Goal: Task Accomplishment & Management: Complete application form

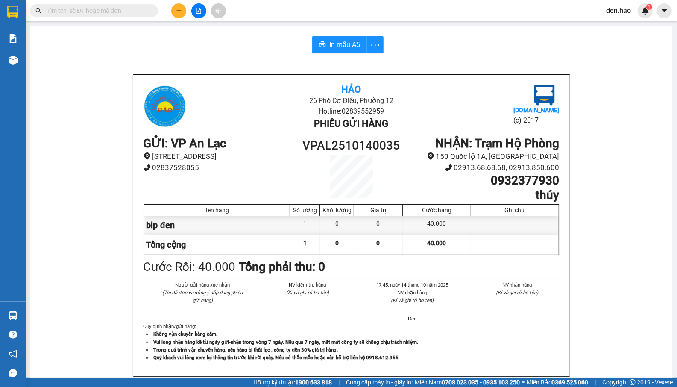
click at [95, 11] on input "text" at bounding box center [97, 10] width 101 height 9
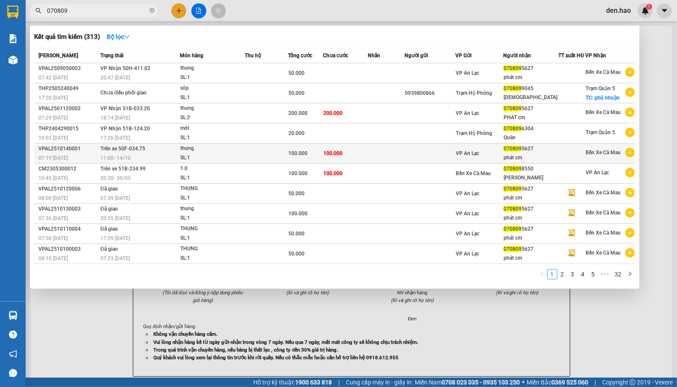
type input "070809"
click at [542, 160] on div "phát cm" at bounding box center [531, 157] width 55 height 9
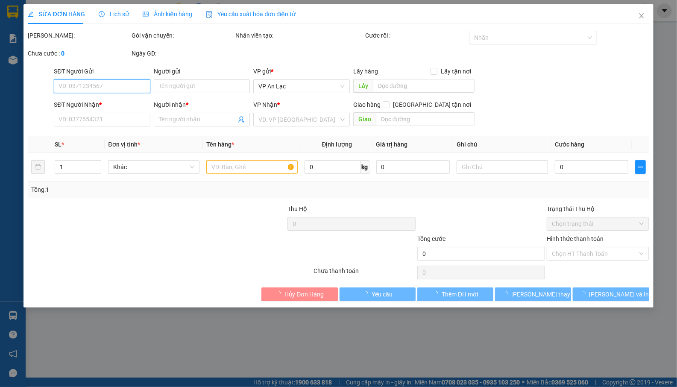
type input "0708095627"
type input "phát cm"
type input "100.000"
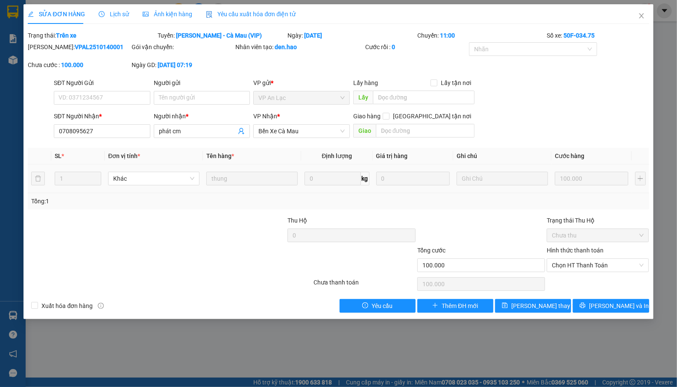
click at [603, 187] on div "100.000" at bounding box center [592, 178] width 74 height 17
click at [549, 115] on div "SĐT Người Nhận * 0708095627 Người nhận * phát cm VP Nhận * Bến Xe Cà Mau Giao h…" at bounding box center [351, 127] width 599 height 30
click at [617, 311] on span "[PERSON_NAME] và In" at bounding box center [619, 305] width 60 height 9
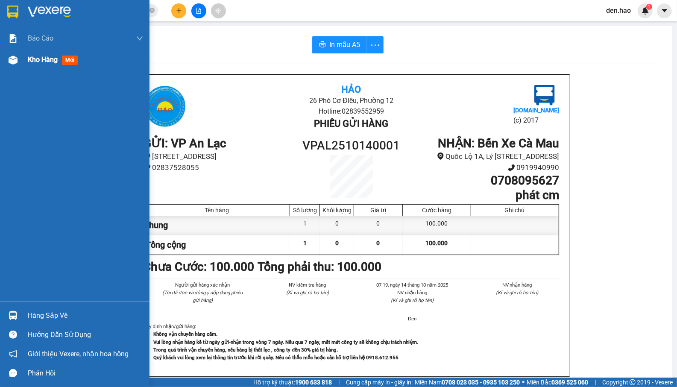
click at [32, 53] on div "Kho hàng mới" at bounding box center [85, 59] width 115 height 21
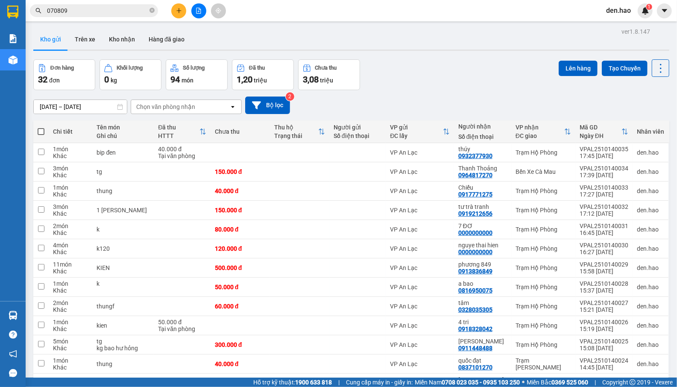
click at [101, 15] on input "070809" at bounding box center [97, 10] width 101 height 9
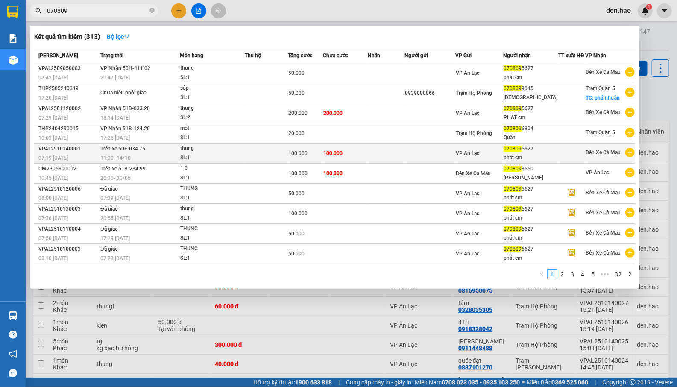
click at [411, 161] on td at bounding box center [430, 154] width 51 height 20
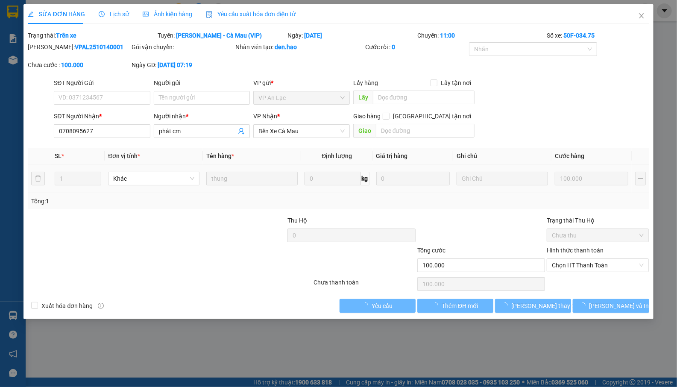
type input "0708095627"
type input "phát cm"
type input "100.000"
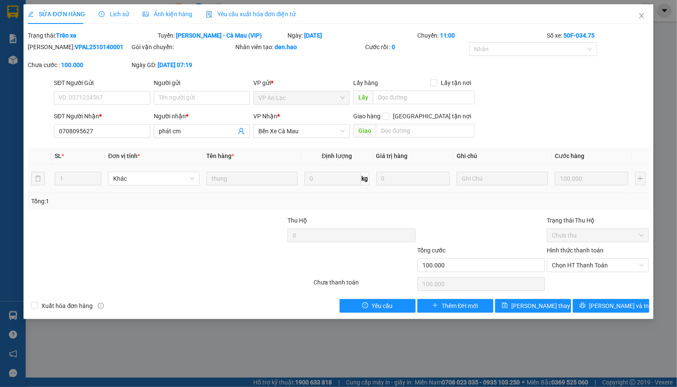
click at [330, 303] on div "Xuất hóa đơn hàng Yêu cầu Thêm ĐH mới [PERSON_NAME] thay đổi [PERSON_NAME] và In" at bounding box center [338, 306] width 623 height 14
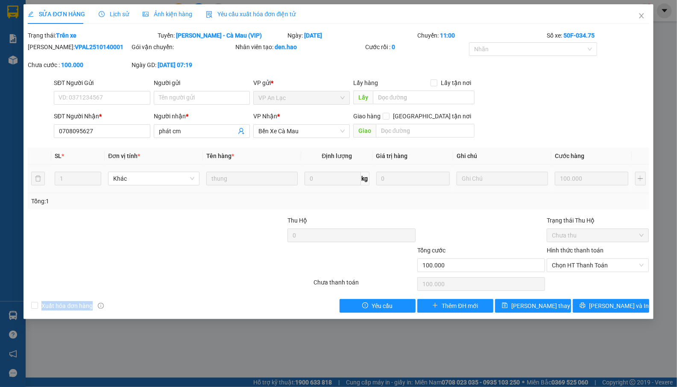
click at [330, 303] on div "Xuất hóa đơn hàng Yêu cầu Thêm ĐH mới [PERSON_NAME] thay đổi [PERSON_NAME] và In" at bounding box center [338, 306] width 623 height 14
click at [330, 301] on div "Xuất hóa đơn hàng Yêu cầu Thêm ĐH mới [PERSON_NAME] thay đổi [PERSON_NAME] và In" at bounding box center [338, 306] width 623 height 14
click at [315, 303] on div "Xuất hóa đơn hàng Yêu cầu Thêm ĐH mới [PERSON_NAME] thay đổi [PERSON_NAME] và In" at bounding box center [338, 306] width 623 height 14
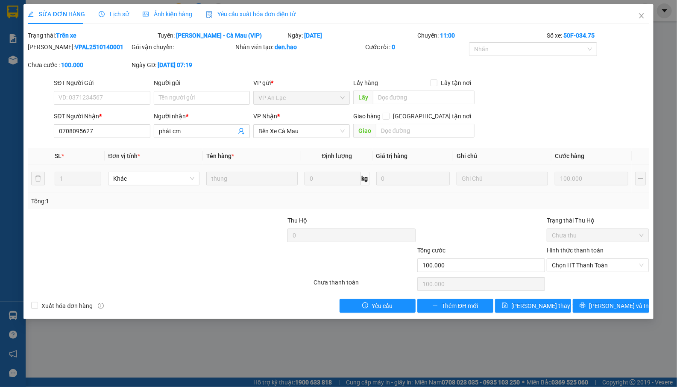
click at [315, 303] on div "Xuất hóa đơn hàng Yêu cầu Thêm ĐH mới [PERSON_NAME] thay đổi [PERSON_NAME] và In" at bounding box center [338, 306] width 623 height 14
click at [313, 304] on div "Xuất hóa đơn hàng Yêu cầu Thêm ĐH mới [PERSON_NAME] thay đổi [PERSON_NAME] và In" at bounding box center [338, 306] width 623 height 14
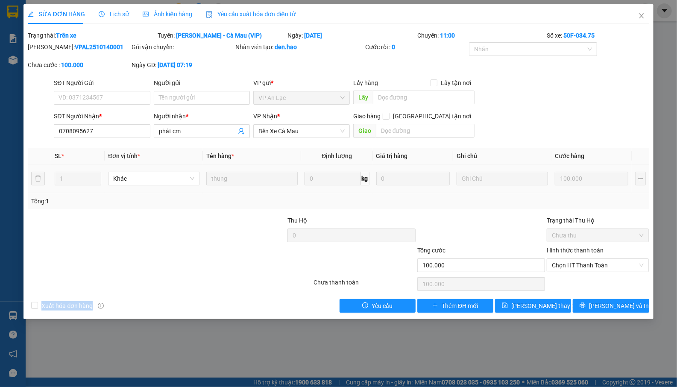
click at [313, 304] on div "Xuất hóa đơn hàng Yêu cầu Thêm ĐH mới [PERSON_NAME] thay đổi [PERSON_NAME] và In" at bounding box center [338, 306] width 623 height 14
click at [313, 305] on div "Xuất hóa đơn hàng Yêu cầu Thêm ĐH mới [PERSON_NAME] thay đổi [PERSON_NAME] và In" at bounding box center [338, 306] width 623 height 14
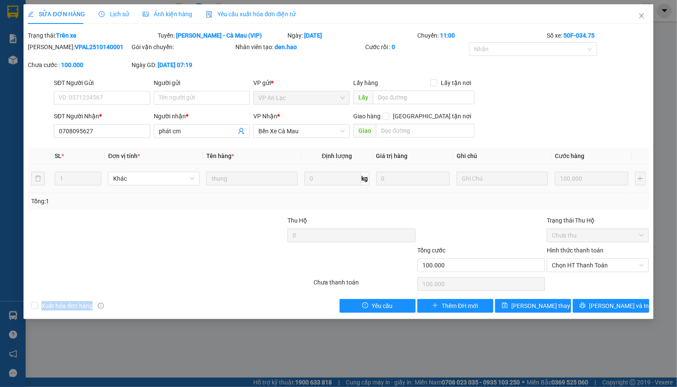
click at [313, 304] on div "Xuất hóa đơn hàng Yêu cầu Thêm ĐH mới [PERSON_NAME] thay đổi [PERSON_NAME] và In" at bounding box center [338, 306] width 623 height 14
click at [476, 311] on span "Thêm ĐH mới" at bounding box center [460, 305] width 36 height 9
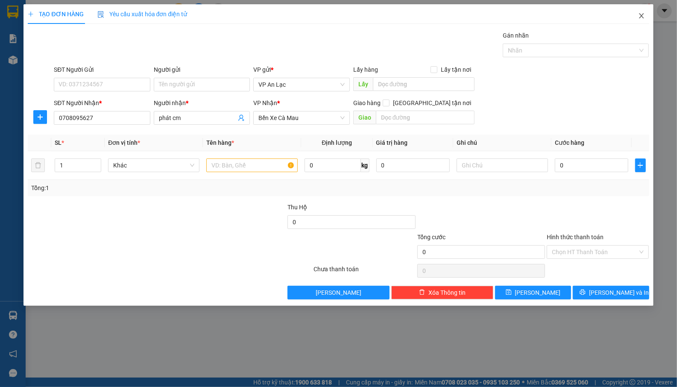
click at [639, 17] on icon "close" at bounding box center [641, 15] width 7 height 7
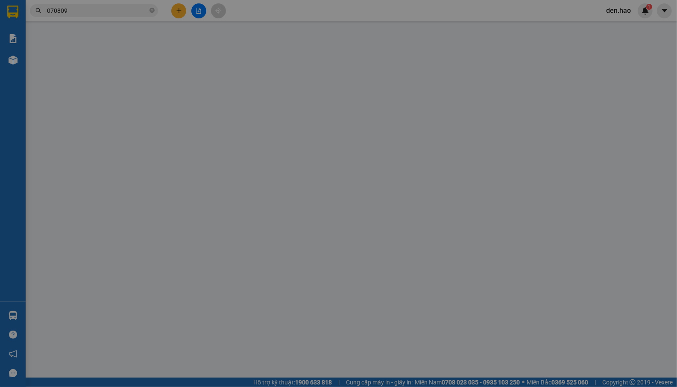
type input "0708095627"
type input "phát cm"
type input "100.000"
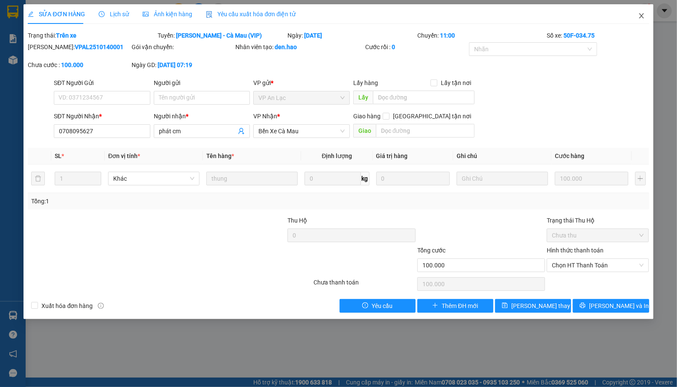
click at [643, 16] on icon "close" at bounding box center [641, 15] width 7 height 7
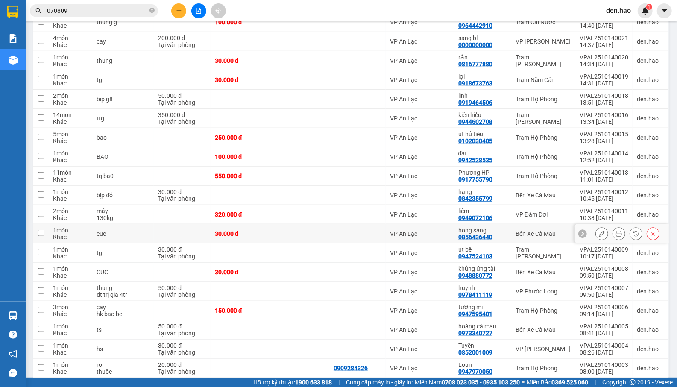
scroll to position [421, 0]
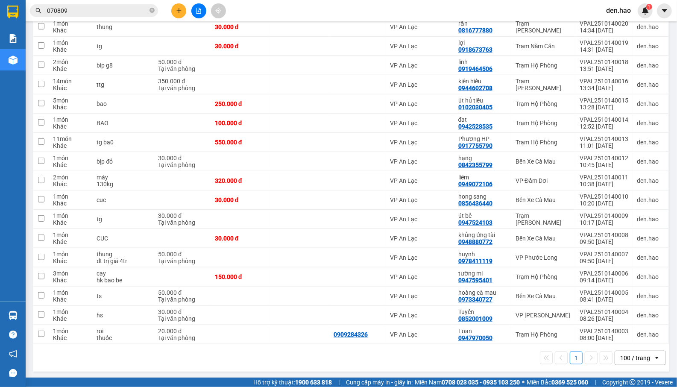
click at [640, 361] on div "100 / trang" at bounding box center [635, 358] width 30 height 9
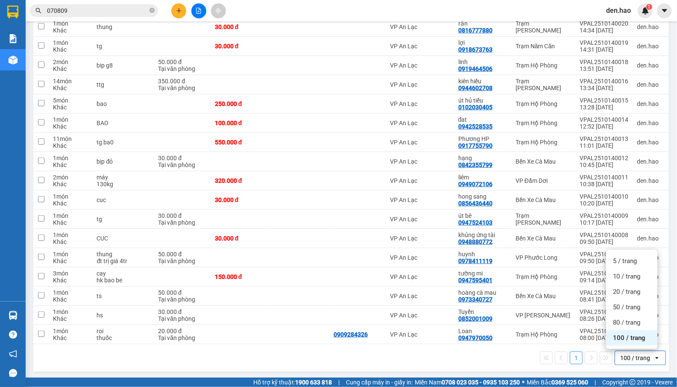
click at [644, 341] on span "100 / trang" at bounding box center [629, 338] width 32 height 9
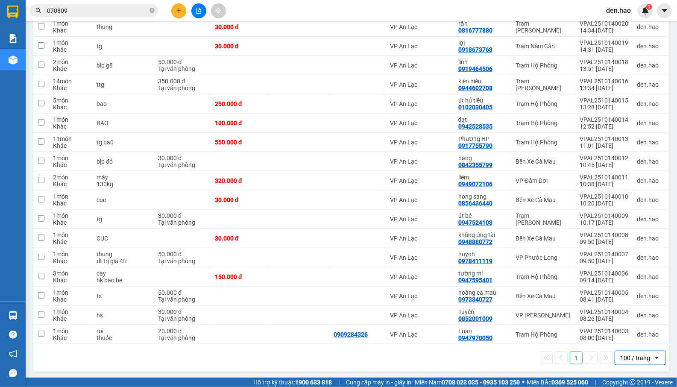
click at [115, 12] on input "070809" at bounding box center [97, 10] width 101 height 9
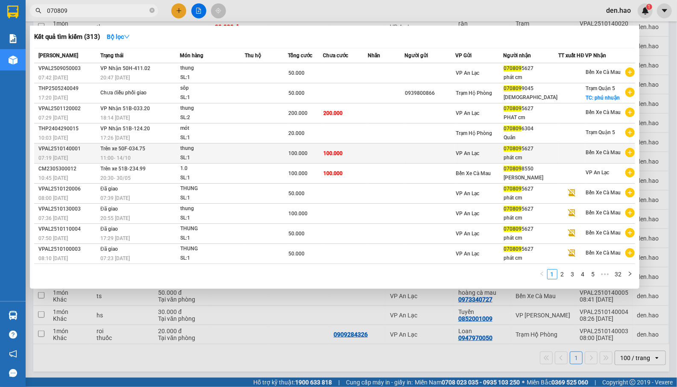
click at [456, 156] on td at bounding box center [430, 154] width 51 height 20
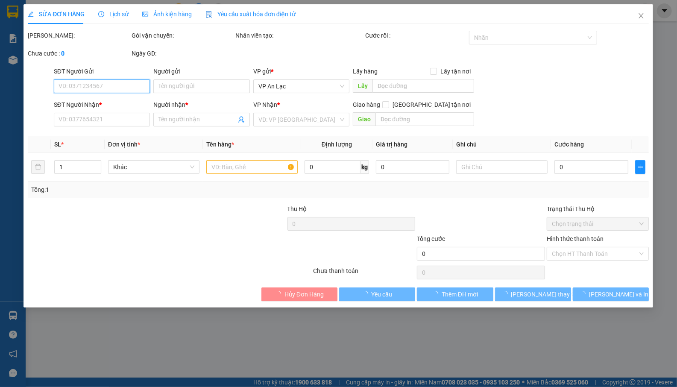
type input "0708095627"
type input "phát cm"
type input "100.000"
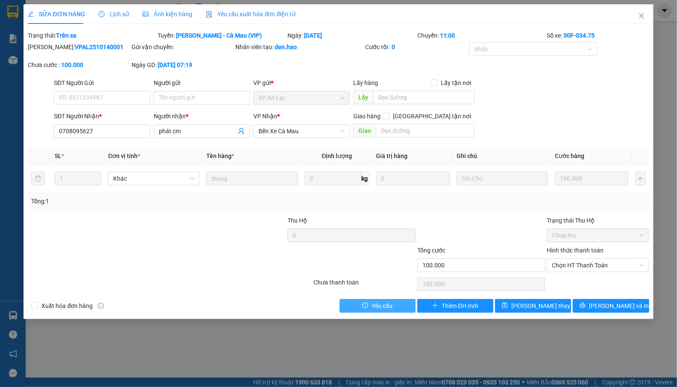
click at [385, 308] on span "Yêu cầu" at bounding box center [382, 305] width 21 height 9
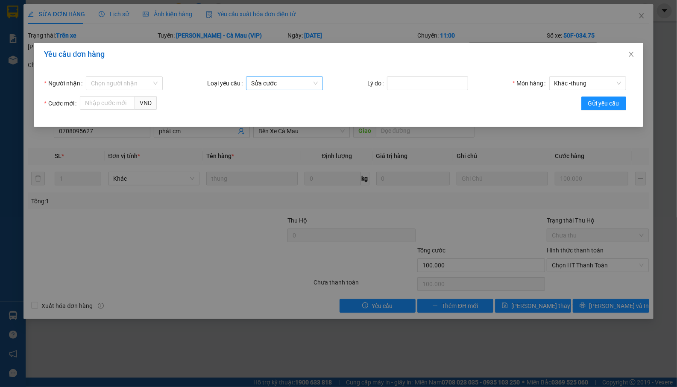
click at [300, 84] on span "Sửa cước" at bounding box center [284, 83] width 67 height 13
click at [297, 96] on div "Sửa cước" at bounding box center [283, 100] width 67 height 9
click at [594, 104] on span "Gửi yêu cầu" at bounding box center [603, 103] width 31 height 9
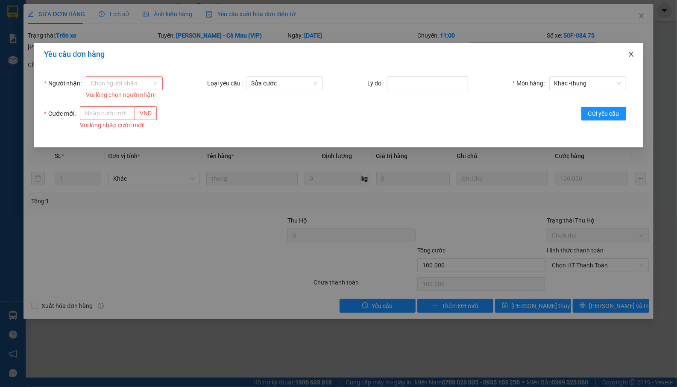
click at [632, 57] on icon "close" at bounding box center [631, 54] width 7 height 7
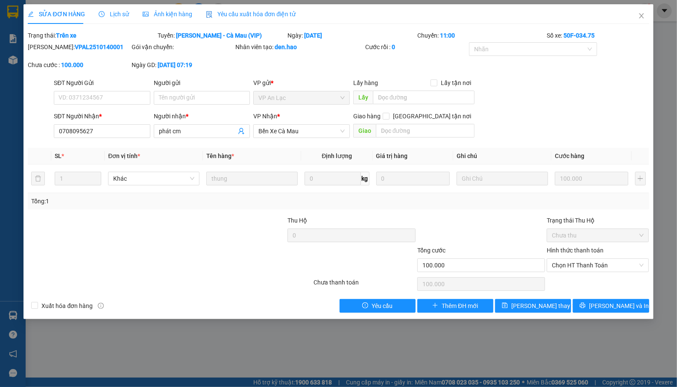
click at [484, 242] on div at bounding box center [482, 231] width 130 height 30
click at [535, 110] on form "SĐT Người Gửi VD: 0371234567 Người gửi Tên người gửi VP gửi * VP [PERSON_NAME] …" at bounding box center [338, 109] width 621 height 63
click at [462, 233] on div at bounding box center [482, 231] width 130 height 30
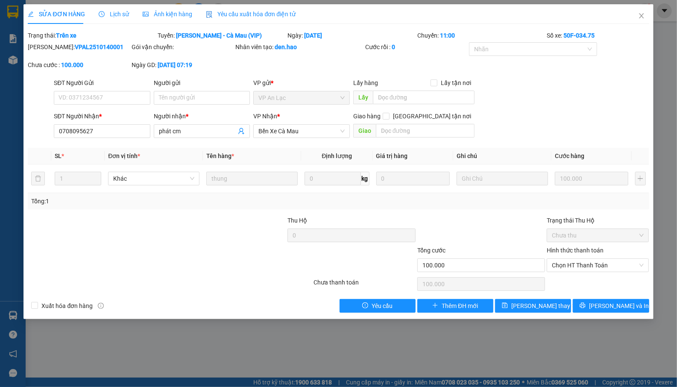
click at [462, 233] on div at bounding box center [482, 231] width 130 height 30
click at [175, 9] on div "Ảnh kiện hàng" at bounding box center [168, 13] width 50 height 9
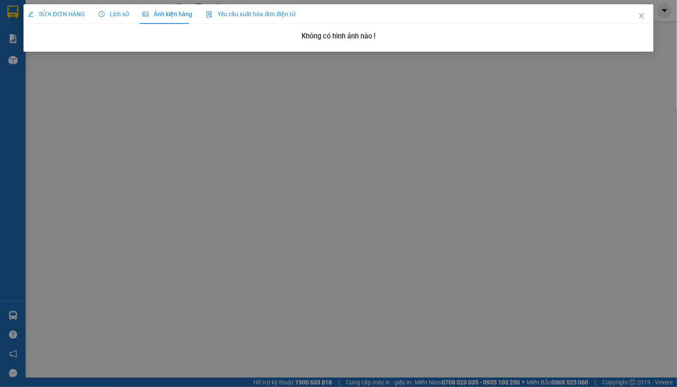
click at [102, 5] on div "Lịch sử" at bounding box center [114, 14] width 30 height 20
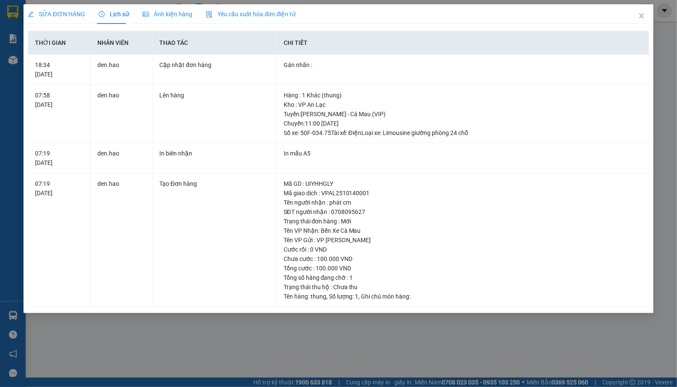
click at [82, 14] on span "SỬA ĐƠN HÀNG" at bounding box center [56, 14] width 57 height 7
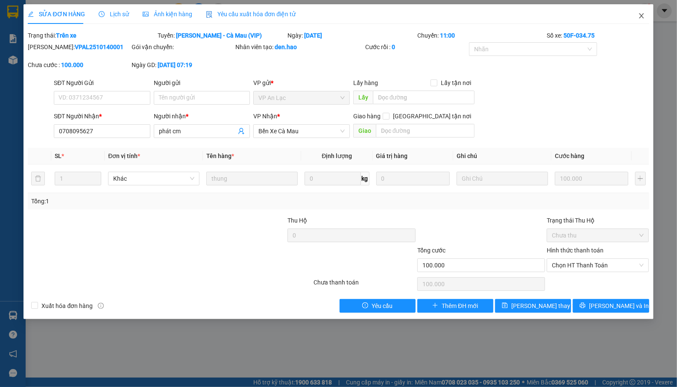
click at [638, 16] on icon "close" at bounding box center [641, 15] width 7 height 7
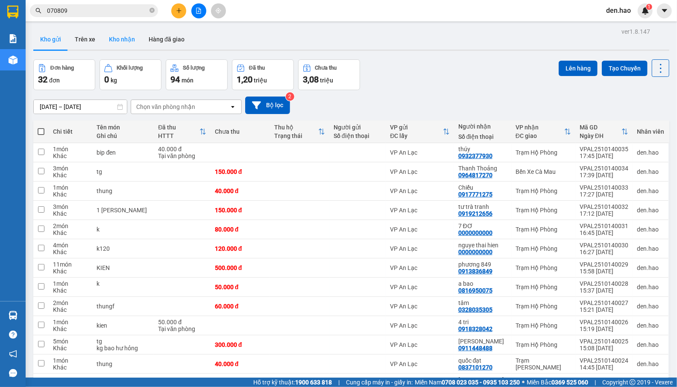
click at [134, 40] on button "Kho nhận" at bounding box center [122, 39] width 40 height 21
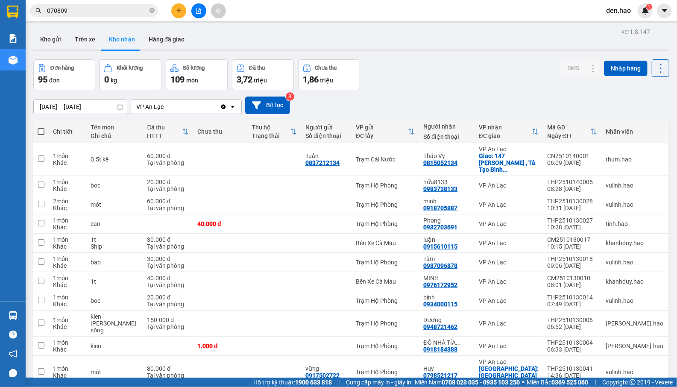
click at [153, 9] on icon "close-circle" at bounding box center [152, 10] width 5 height 5
click at [133, 12] on input "text" at bounding box center [97, 10] width 101 height 9
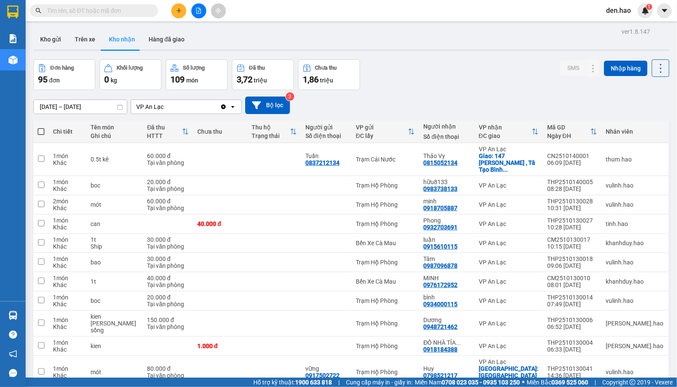
click at [133, 12] on input "text" at bounding box center [97, 10] width 101 height 9
click at [50, 40] on button "Kho gửi" at bounding box center [50, 39] width 35 height 21
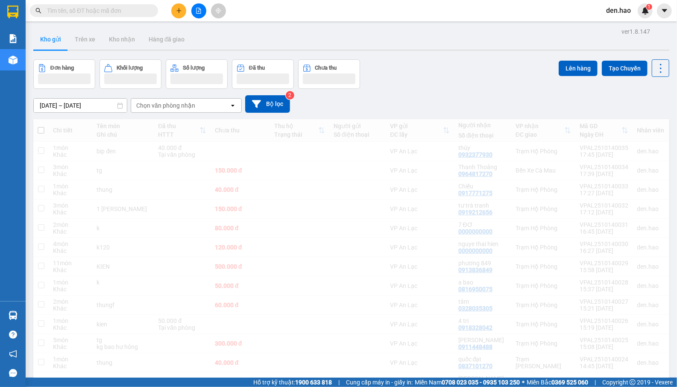
click at [86, 11] on input "text" at bounding box center [97, 10] width 101 height 9
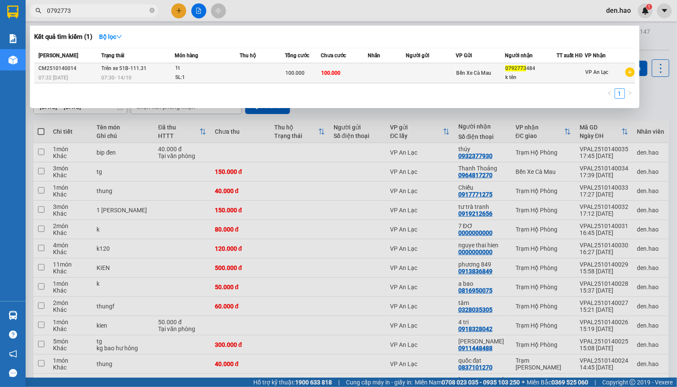
type input "0792773"
click at [438, 81] on td at bounding box center [431, 73] width 50 height 20
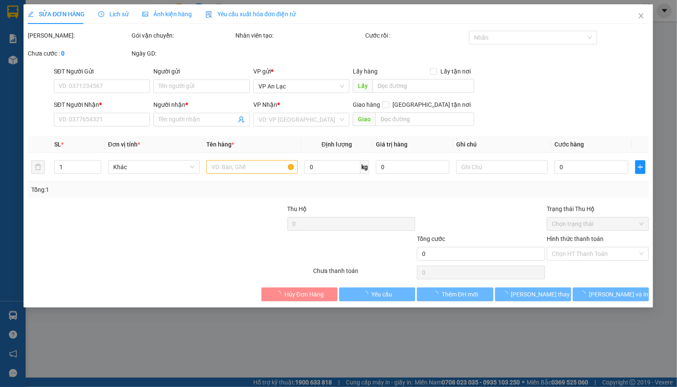
type input "0792773484"
type input "k tên"
type input "100.000"
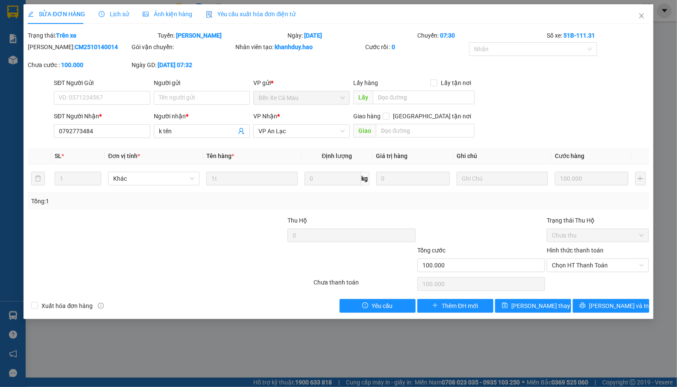
click at [170, 7] on div "Ảnh kiện hàng" at bounding box center [168, 14] width 50 height 20
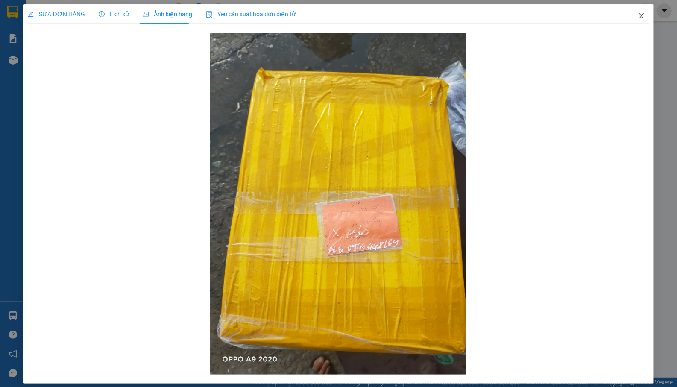
click at [638, 18] on icon "close" at bounding box center [641, 15] width 7 height 7
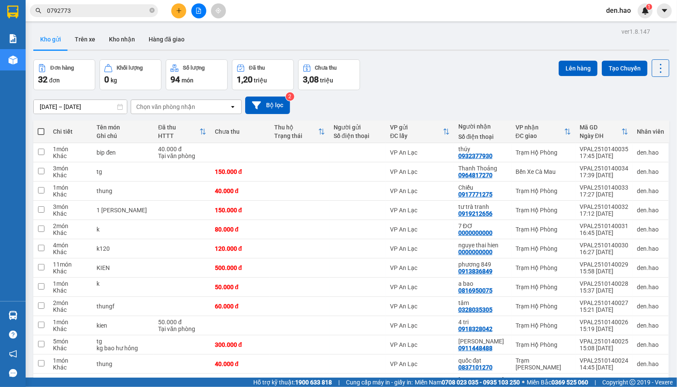
click at [106, 6] on input "0792773" at bounding box center [97, 10] width 101 height 9
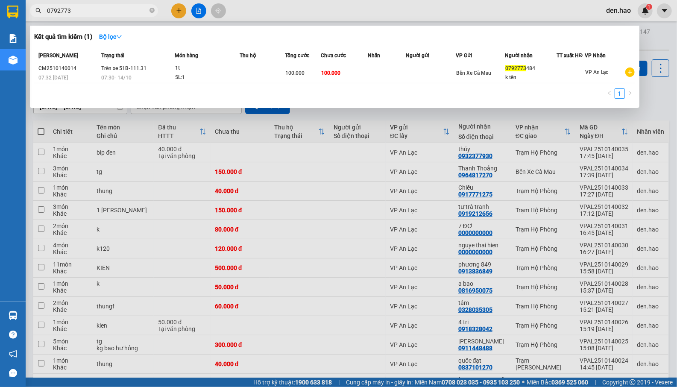
click at [428, 126] on div at bounding box center [338, 193] width 677 height 387
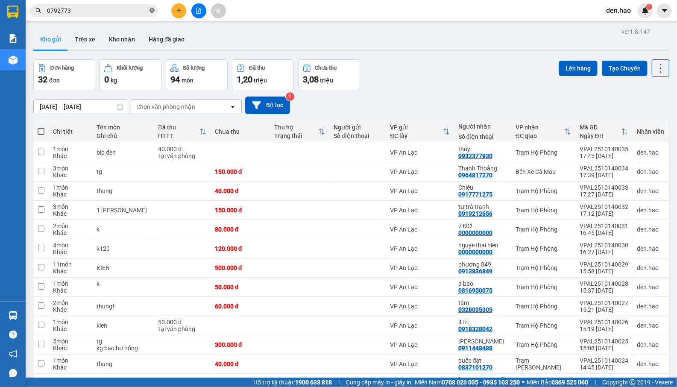
click at [150, 11] on icon "close-circle" at bounding box center [152, 10] width 5 height 5
click at [118, 12] on input "text" at bounding box center [97, 10] width 101 height 9
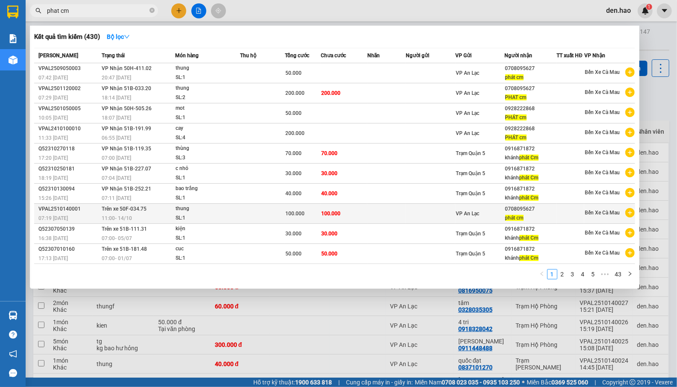
type input "phat cm"
click at [520, 217] on span "phát cm" at bounding box center [515, 218] width 18 height 6
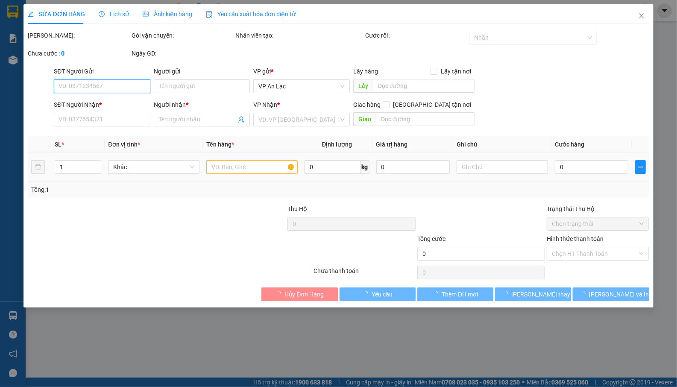
type input "0708095627"
type input "phát cm"
type input "100.000"
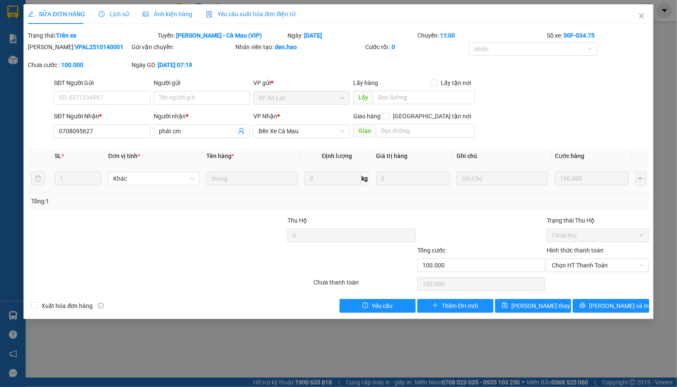
click at [590, 187] on div "100.000" at bounding box center [592, 178] width 74 height 17
click at [594, 190] on td "100.000" at bounding box center [592, 179] width 80 height 29
click at [594, 188] on td "100.000" at bounding box center [592, 179] width 80 height 29
click at [589, 120] on div "SĐT Người Nhận * 0708095627 Người nhận * phát cm VP Nhận * Bến Xe Cà Mau Giao h…" at bounding box center [351, 127] width 599 height 30
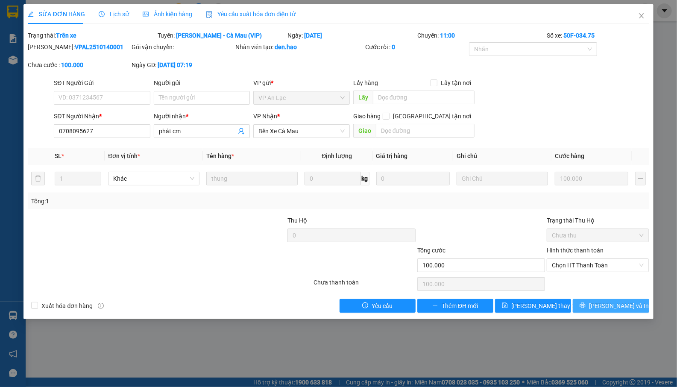
click at [619, 308] on span "[PERSON_NAME] và In" at bounding box center [619, 305] width 60 height 9
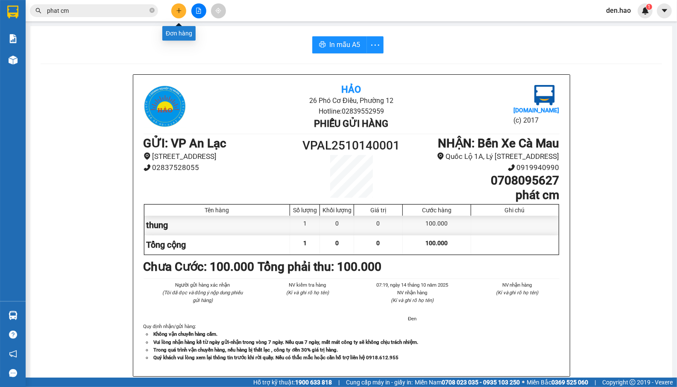
click at [178, 9] on icon "plus" at bounding box center [179, 11] width 6 height 6
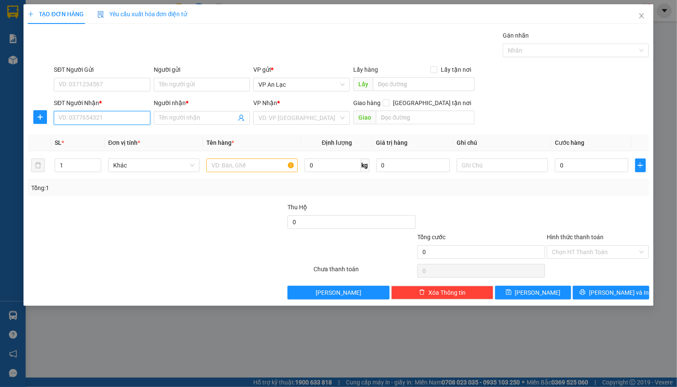
click at [91, 118] on input "SĐT Người Nhận *" at bounding box center [102, 118] width 97 height 14
click at [90, 119] on input "SĐT Người Nhận *" at bounding box center [102, 118] width 97 height 14
click at [121, 139] on div "0986467106 - Hoàng" at bounding box center [102, 135] width 86 height 9
type input "0986467106"
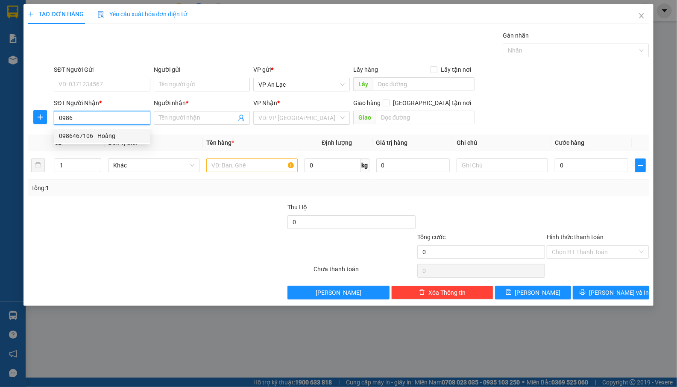
type input "Hoàng"
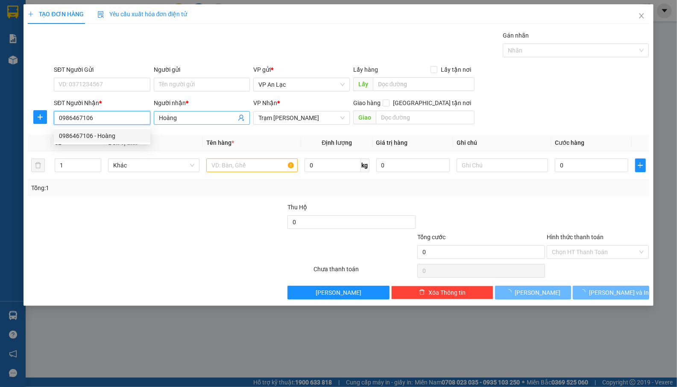
type input "50.000"
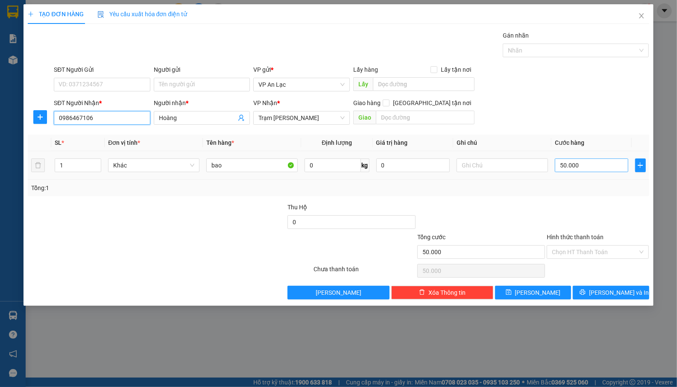
type input "0986467106"
click at [595, 161] on input "50.000" at bounding box center [592, 166] width 74 height 14
type input "0"
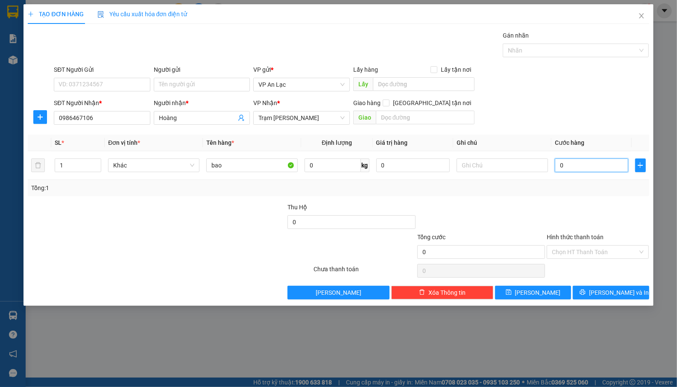
type input "1"
type input "01"
type input "10"
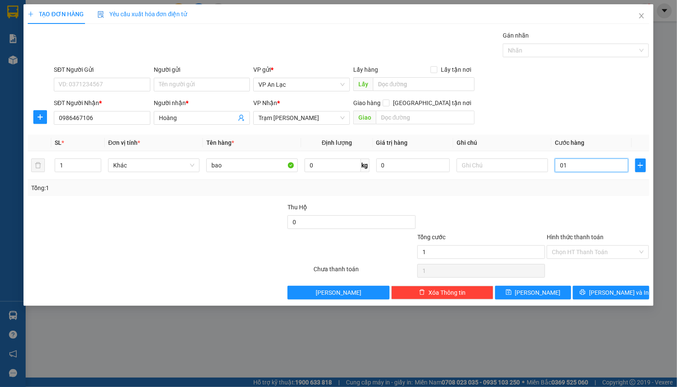
type input "010"
type input "102"
type input "0.102"
type input "10"
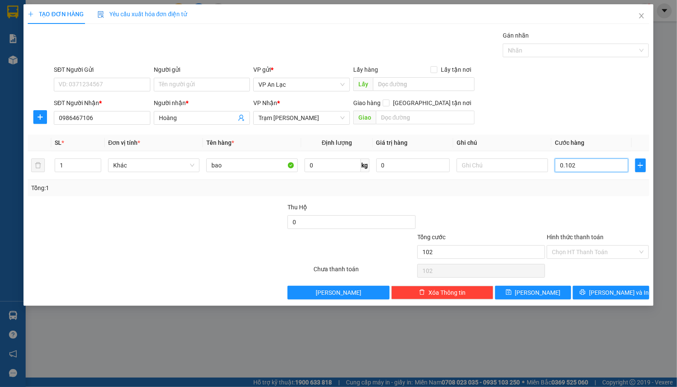
type input "10"
type input "010"
type input "100"
type input "0.100"
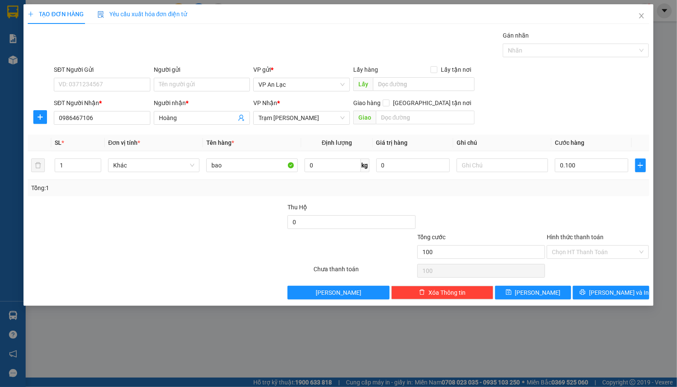
type input "100.000"
click at [516, 110] on div "SĐT Người Nhận * 0986467106 Người nhận * Hoàng VP Nhận * Trạm Tắc Vân Giao hàng…" at bounding box center [351, 113] width 599 height 30
click at [597, 300] on button "[PERSON_NAME] và In" at bounding box center [611, 293] width 76 height 14
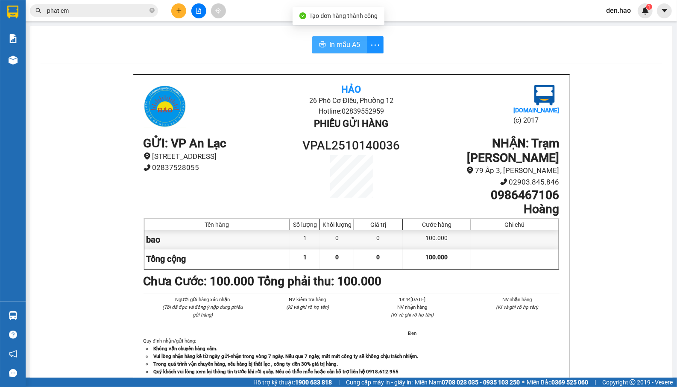
click at [344, 40] on span "In mẫu A5" at bounding box center [344, 44] width 31 height 11
click at [125, 7] on input "phat cm" at bounding box center [97, 10] width 101 height 9
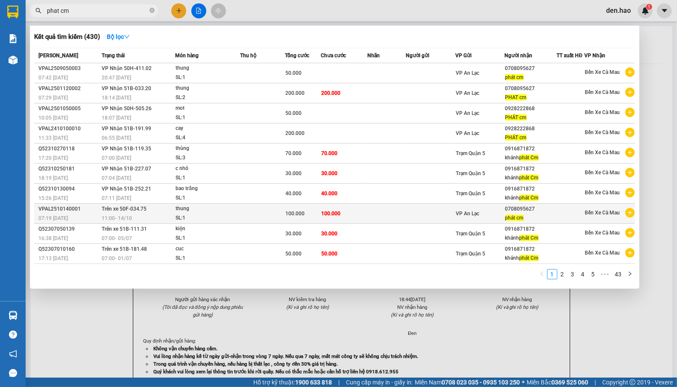
click at [441, 212] on td at bounding box center [431, 214] width 50 height 20
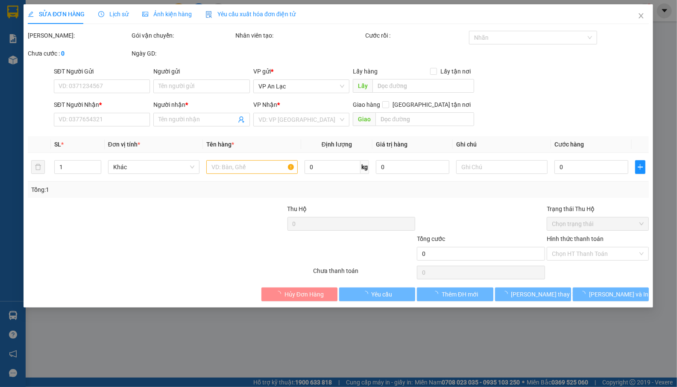
type input "0708095627"
type input "phát cm"
type input "100.000"
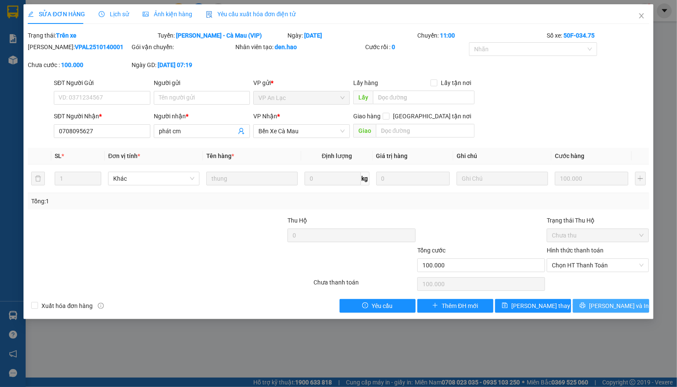
click at [596, 301] on button "[PERSON_NAME] và In" at bounding box center [611, 306] width 76 height 14
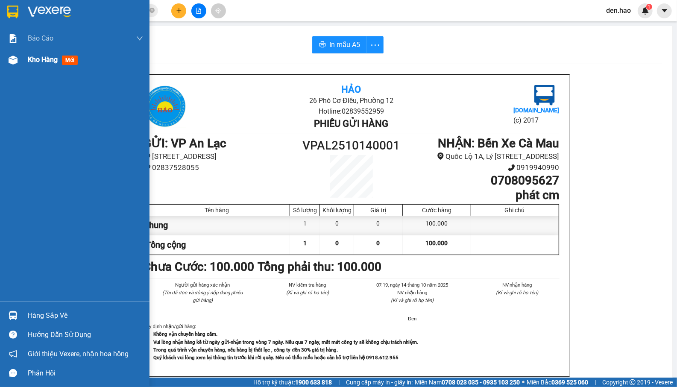
click at [42, 56] on span "Kho hàng" at bounding box center [43, 60] width 30 height 8
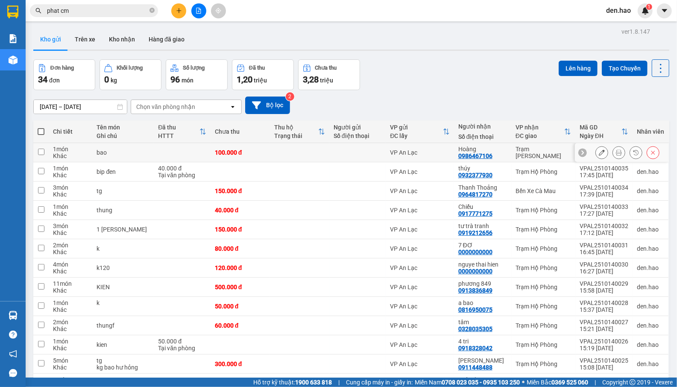
click at [647, 152] on div at bounding box center [653, 152] width 13 height 13
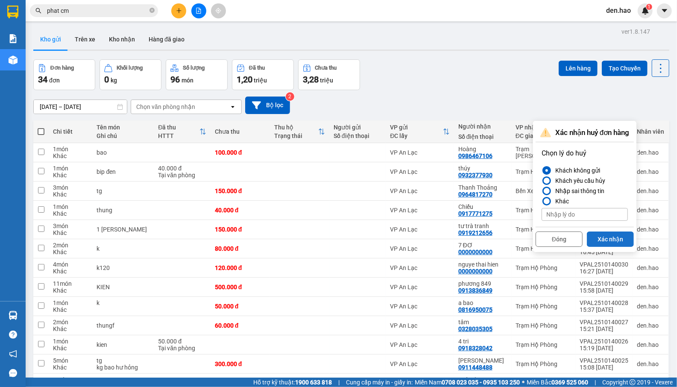
click at [610, 243] on button "Xác nhận" at bounding box center [610, 239] width 47 height 15
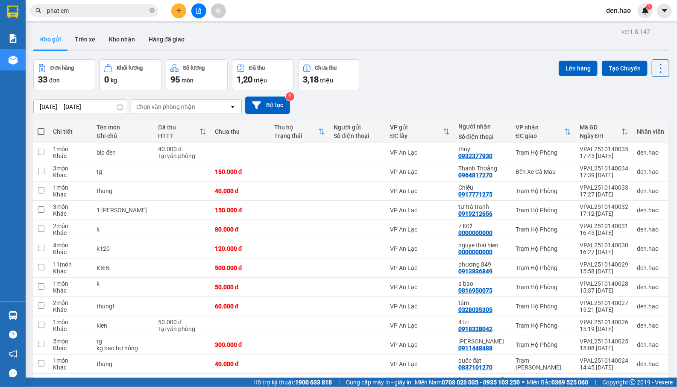
click at [178, 9] on icon "plus" at bounding box center [179, 11] width 6 height 6
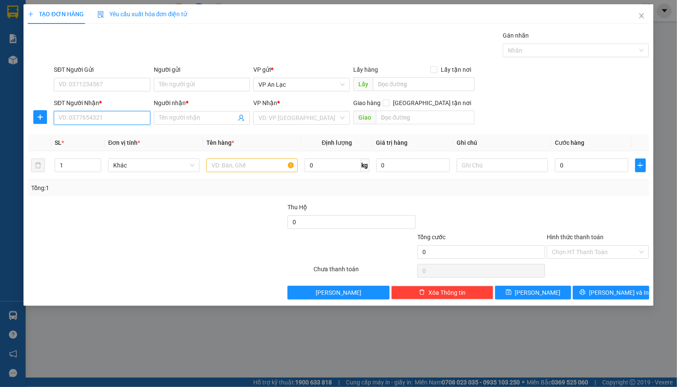
click at [122, 117] on input "SĐT Người Nhận *" at bounding box center [102, 118] width 97 height 14
click at [121, 134] on div "0708095627 - phát cm" at bounding box center [102, 135] width 86 height 9
type input "0708095627"
type input "phát cm"
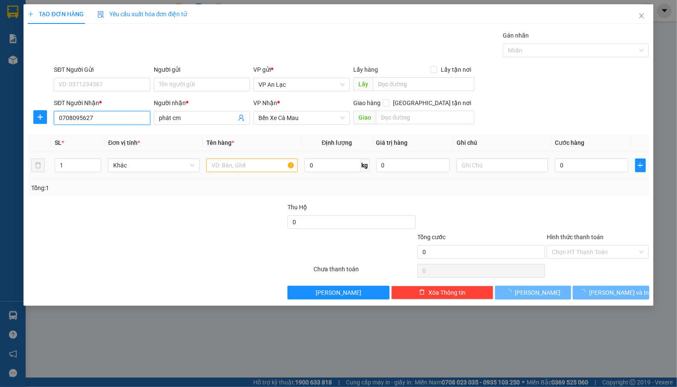
type input "100.000"
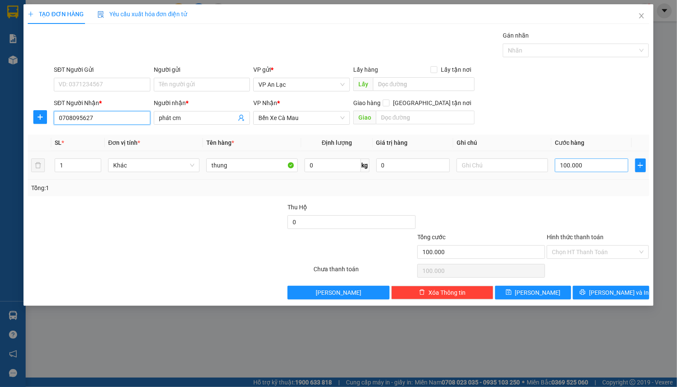
type input "0708095627"
click at [619, 166] on input "100.000" at bounding box center [592, 166] width 74 height 14
type input "0"
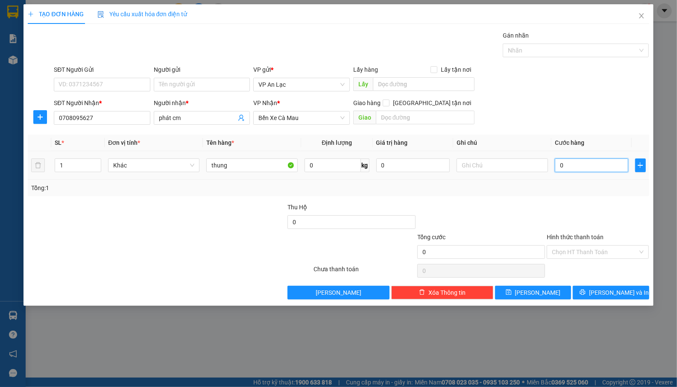
type input "5"
type input "05"
type input "50"
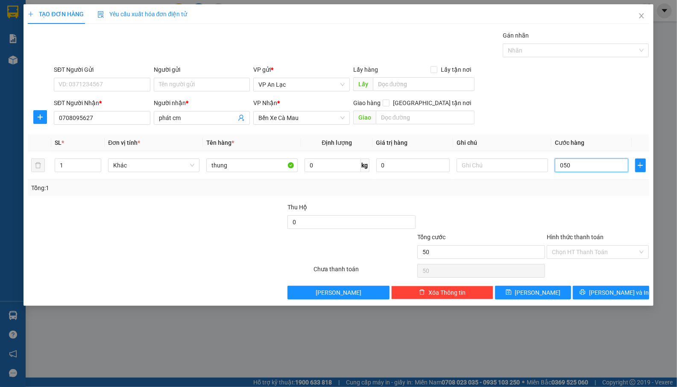
type input "050"
click at [559, 115] on div "SĐT Người Nhận * 0708095627 Người nhận * phát cm VP Nhận * Bến Xe Cà Mau Giao h…" at bounding box center [351, 113] width 599 height 30
type input "50.000"
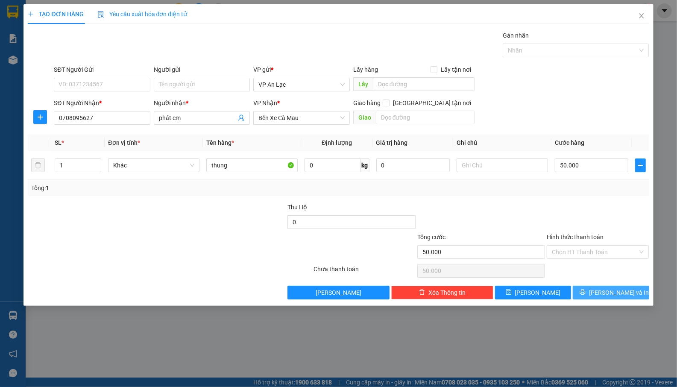
click at [623, 299] on button "[PERSON_NAME] và In" at bounding box center [611, 293] width 76 height 14
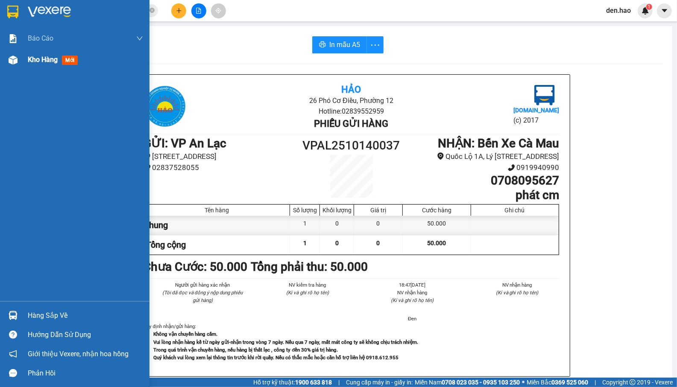
click at [26, 61] on div "Kho hàng mới" at bounding box center [75, 59] width 150 height 21
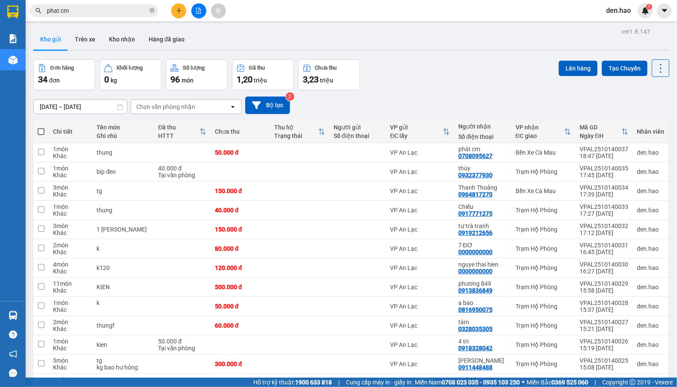
click at [38, 132] on span at bounding box center [41, 131] width 7 height 7
click at [41, 127] on input "checkbox" at bounding box center [41, 127] width 0 height 0
checkbox input "true"
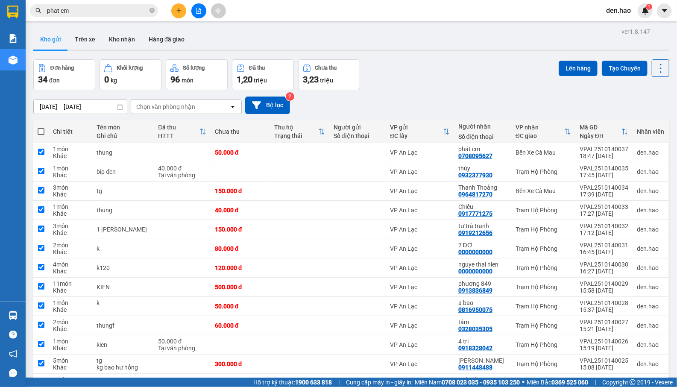
checkbox input "true"
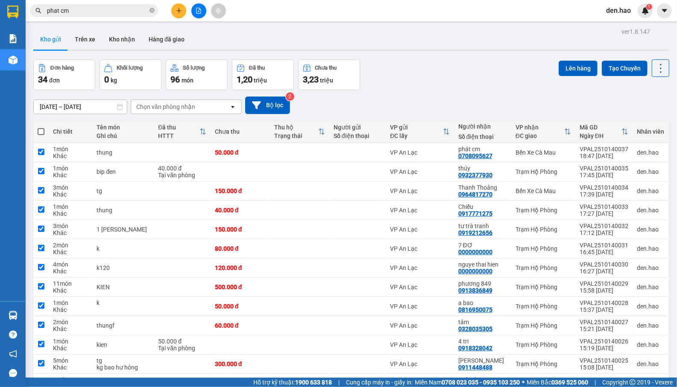
checkbox input "true"
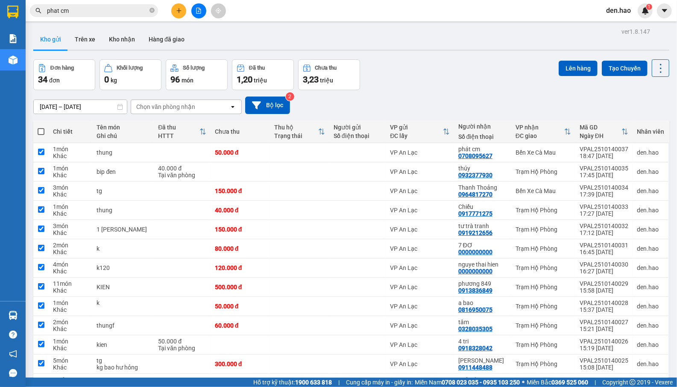
checkbox input "true"
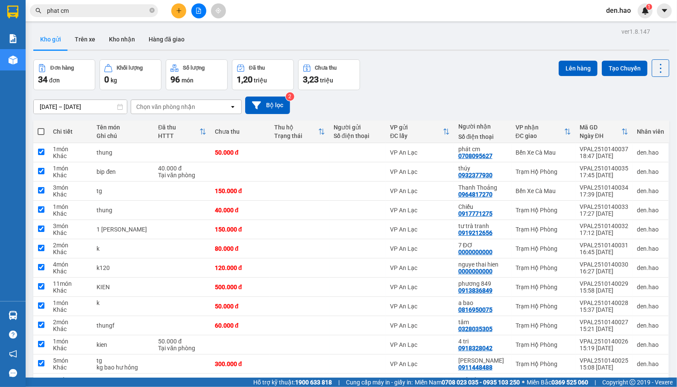
checkbox input "true"
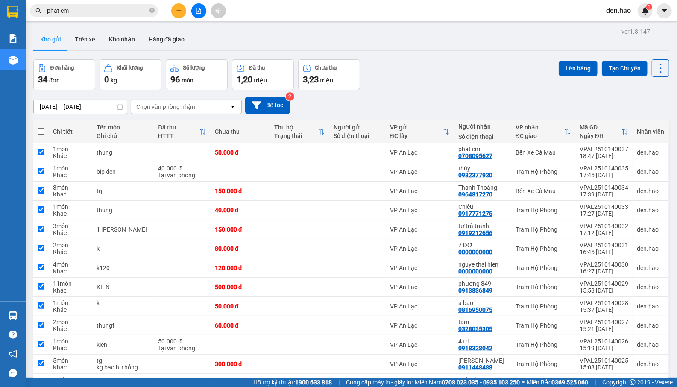
checkbox input "true"
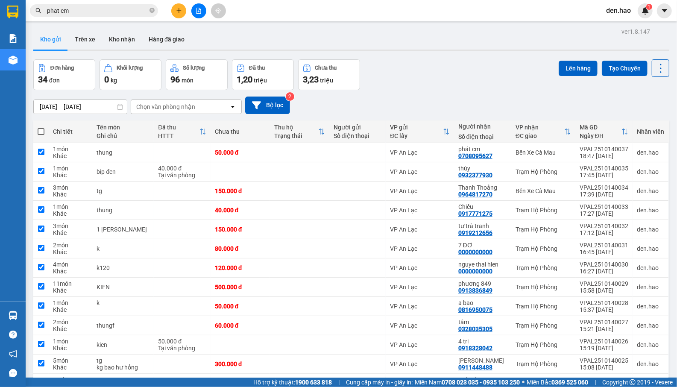
checkbox input "true"
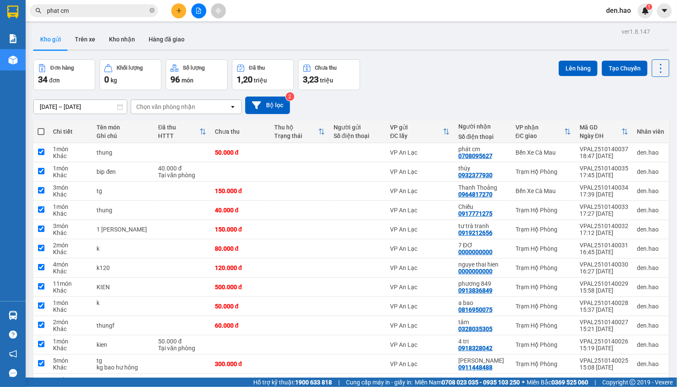
checkbox input "true"
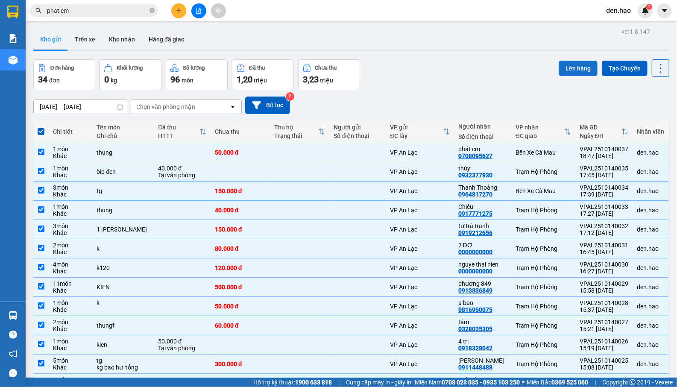
click at [561, 71] on button "Lên hàng" at bounding box center [578, 68] width 39 height 15
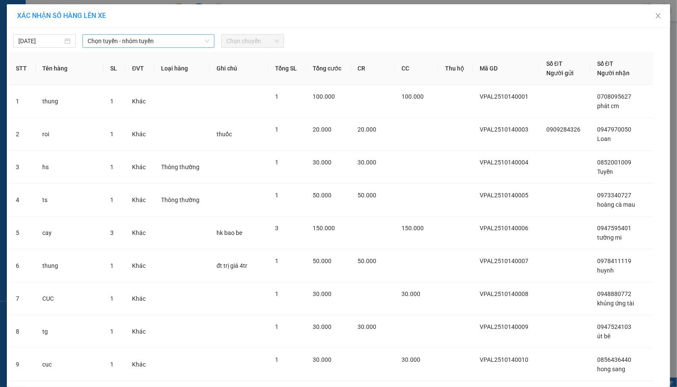
click at [144, 38] on span "Chọn tuyến - nhóm tuyến" at bounding box center [149, 41] width 122 height 13
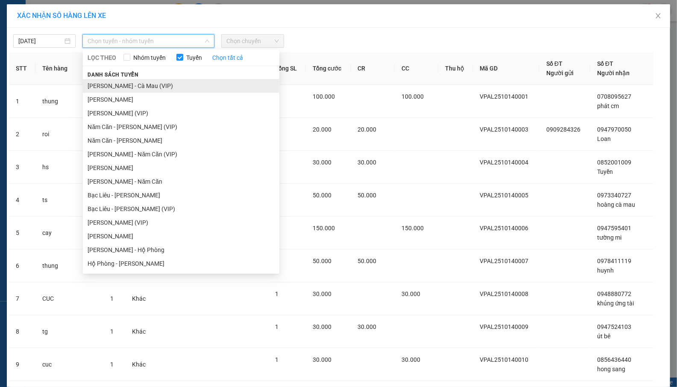
click at [173, 85] on li "[PERSON_NAME] - Cà Mau (VIP)" at bounding box center [181, 86] width 197 height 14
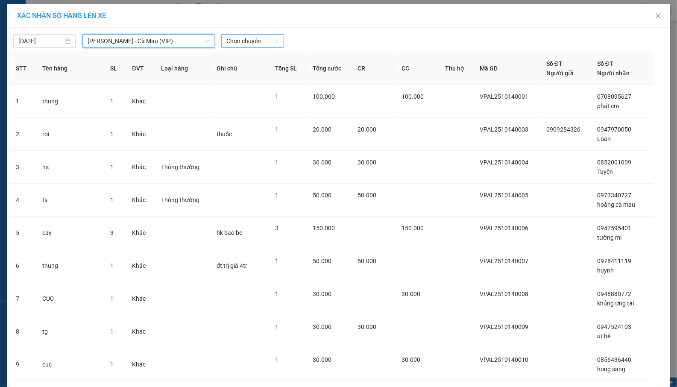
click at [259, 42] on span "Chọn chuyến" at bounding box center [252, 41] width 52 height 13
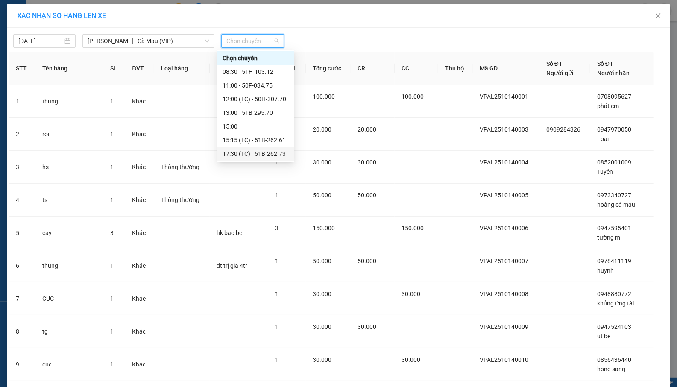
click at [257, 154] on div "17:30 (TC) - 51B-262.73" at bounding box center [256, 153] width 67 height 9
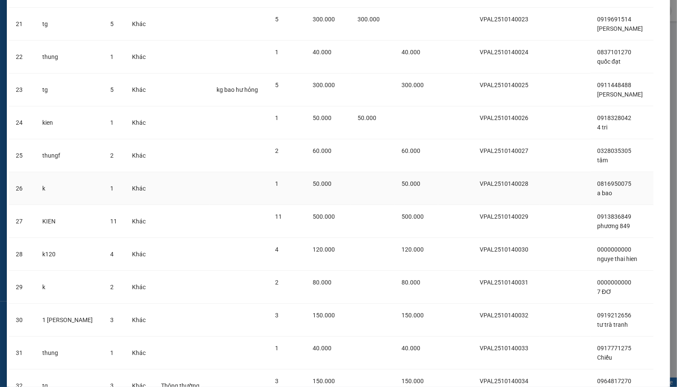
scroll to position [889, 0]
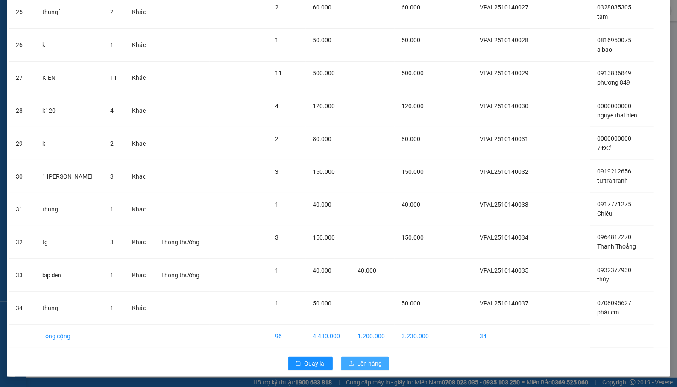
click at [358, 362] on span "Lên hàng" at bounding box center [370, 363] width 25 height 9
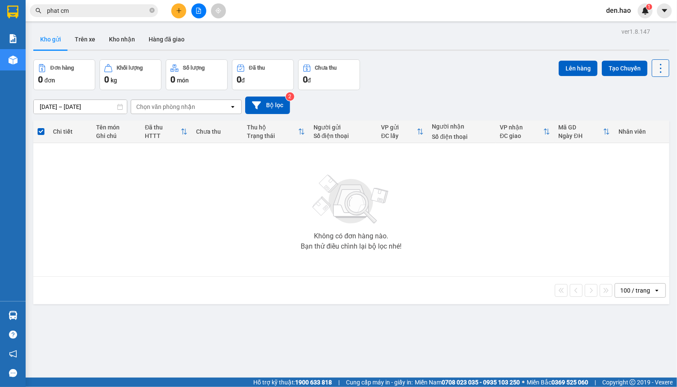
click at [655, 72] on icon at bounding box center [661, 68] width 12 height 12
click at [633, 124] on span "Làm mới" at bounding box center [641, 122] width 24 height 9
click at [151, 9] on icon "close-circle" at bounding box center [152, 10] width 5 height 5
click at [135, 14] on input "text" at bounding box center [97, 10] width 101 height 9
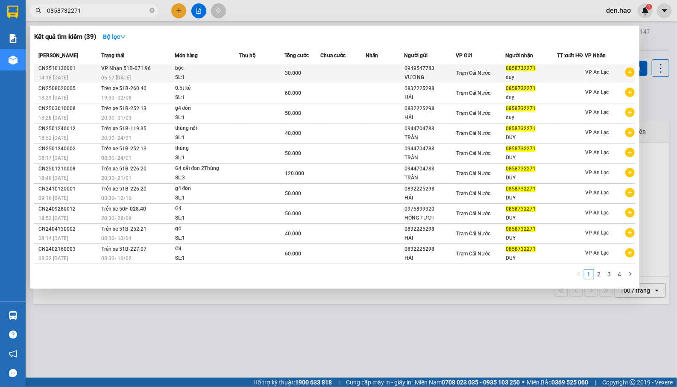
type input "0858732271"
click at [216, 64] on div "bọc" at bounding box center [207, 68] width 64 height 9
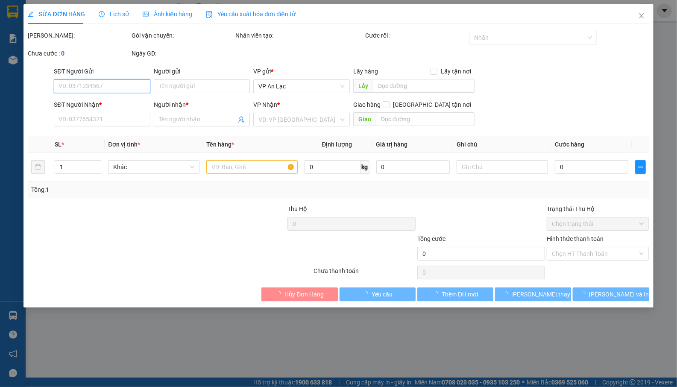
type input "0949547783"
type input "VƯƠNG"
type input "0858732271"
type input "duy"
type input "30.000"
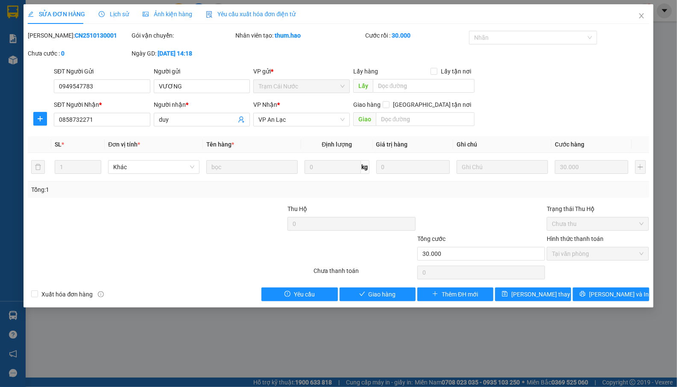
click at [163, 12] on span "Ảnh kiện hàng" at bounding box center [168, 14] width 50 height 7
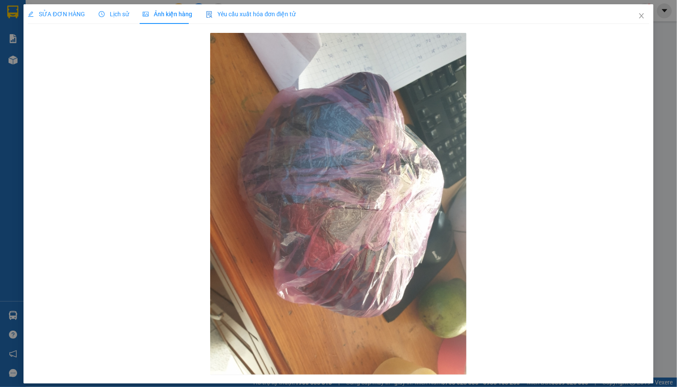
click at [122, 15] on span "Lịch sử" at bounding box center [114, 14] width 30 height 7
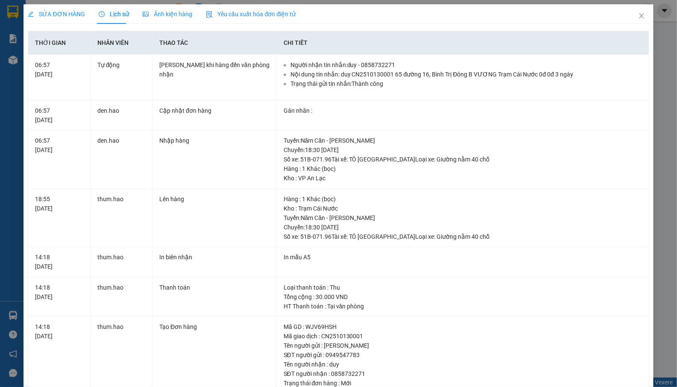
drag, startPoint x: 71, startPoint y: 0, endPoint x: 64, endPoint y: 25, distance: 25.4
click at [70, 7] on div "SỬA ĐƠN HÀNG Lịch sử Ảnh kiện hàng Yêu cầu xuất hóa đơn điện tử Total Paid Fee …" at bounding box center [338, 193] width 677 height 387
click at [64, 20] on div "SỬA ĐƠN HÀNG" at bounding box center [56, 14] width 57 height 20
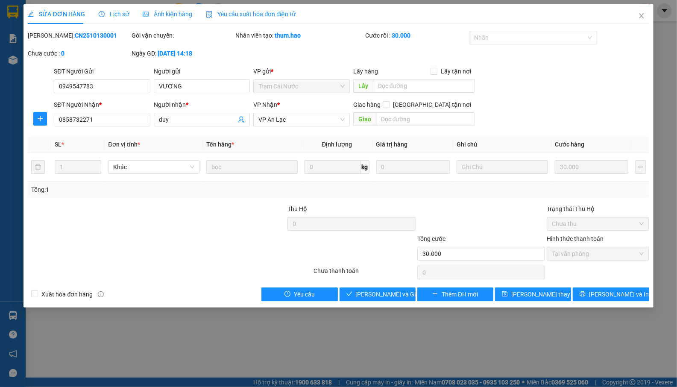
click at [162, 14] on span "Ảnh kiện hàng" at bounding box center [168, 14] width 50 height 7
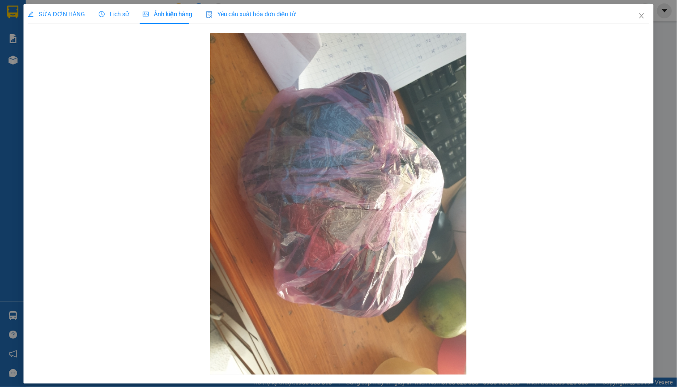
click at [127, 15] on div "SỬA ĐƠN HÀNG Lịch sử Ảnh kiện hàng Yêu cầu xuất hóa đơn điện tử" at bounding box center [162, 14] width 268 height 20
click at [115, 12] on span "Lịch sử" at bounding box center [114, 14] width 30 height 7
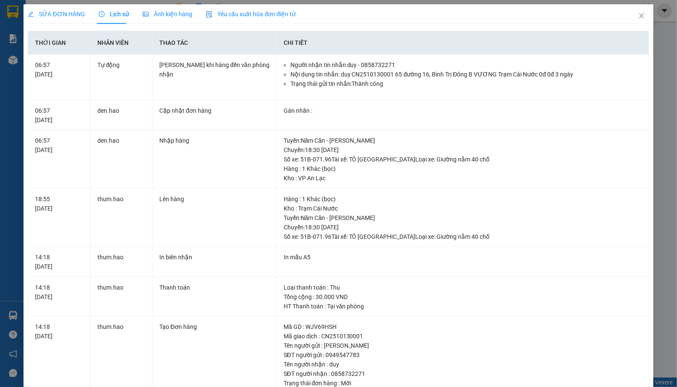
click at [79, 16] on span "SỬA ĐƠN HÀNG" at bounding box center [56, 14] width 57 height 7
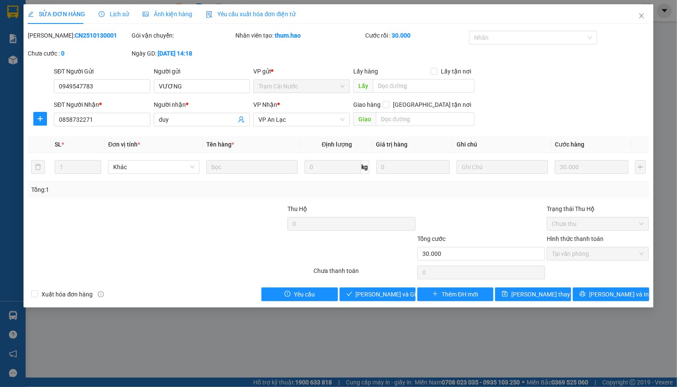
click at [166, 13] on span "Ảnh kiện hàng" at bounding box center [168, 14] width 50 height 7
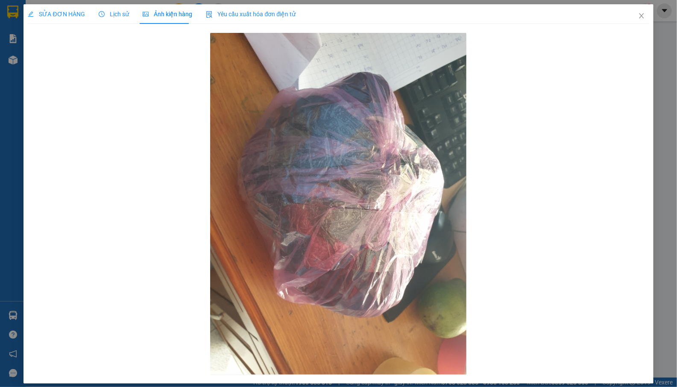
click at [77, 15] on span "SỬA ĐƠN HÀNG" at bounding box center [56, 14] width 57 height 7
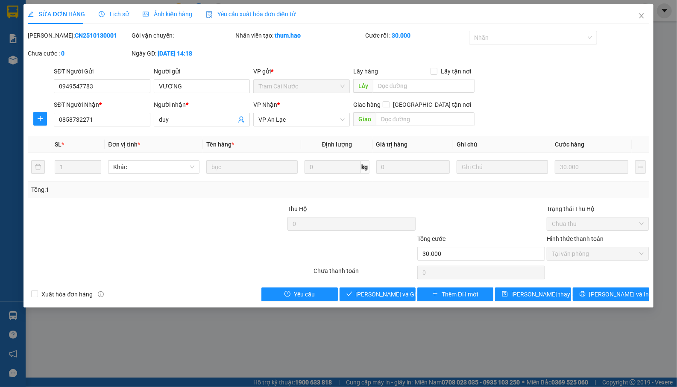
click at [115, 8] on div "Lịch sử" at bounding box center [114, 14] width 30 height 20
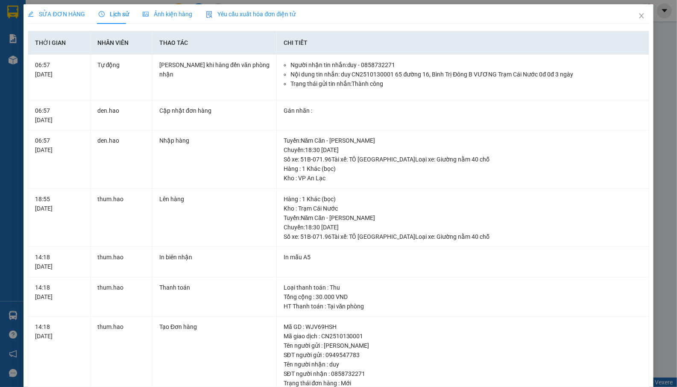
click at [60, 15] on span "SỬA ĐƠN HÀNG" at bounding box center [56, 14] width 57 height 7
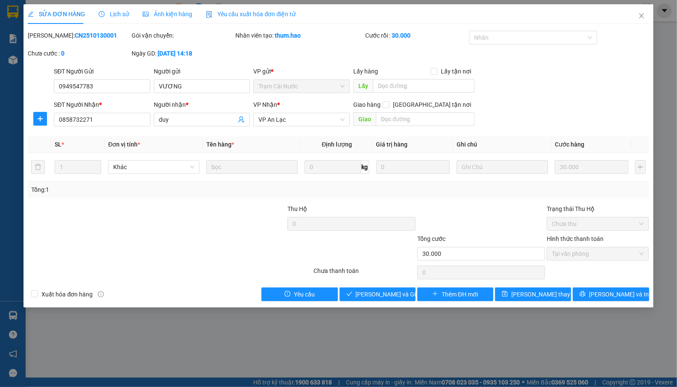
click at [159, 18] on span "Ảnh kiện hàng" at bounding box center [168, 14] width 50 height 7
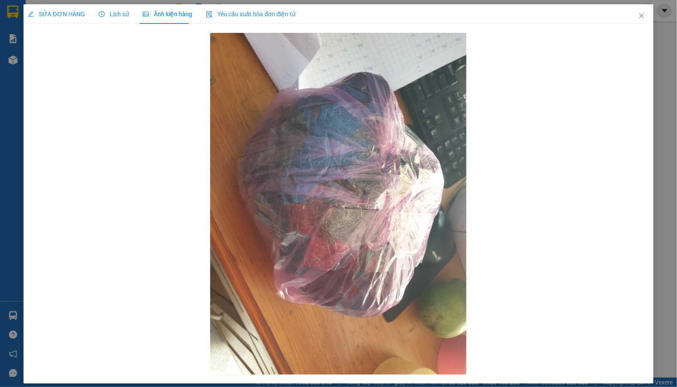
click at [115, 16] on span "Lịch sử" at bounding box center [114, 14] width 30 height 7
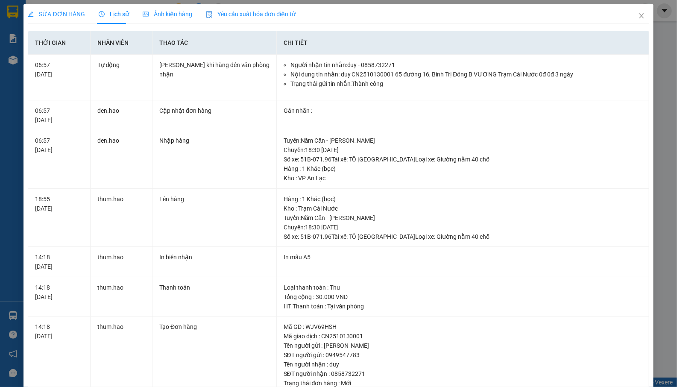
click at [56, 14] on span "SỬA ĐƠN HÀNG" at bounding box center [56, 14] width 57 height 7
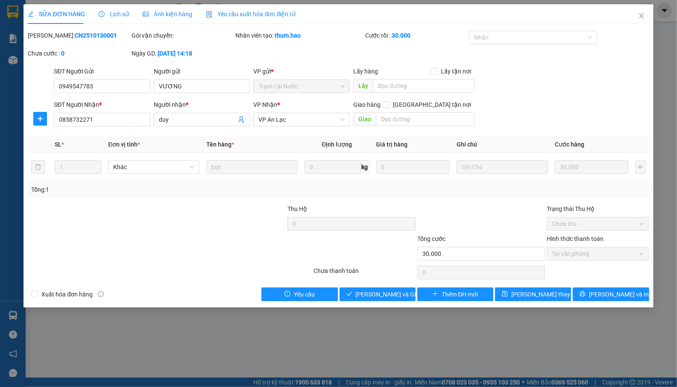
click at [109, 9] on div "Lịch sử" at bounding box center [114, 13] width 30 height 9
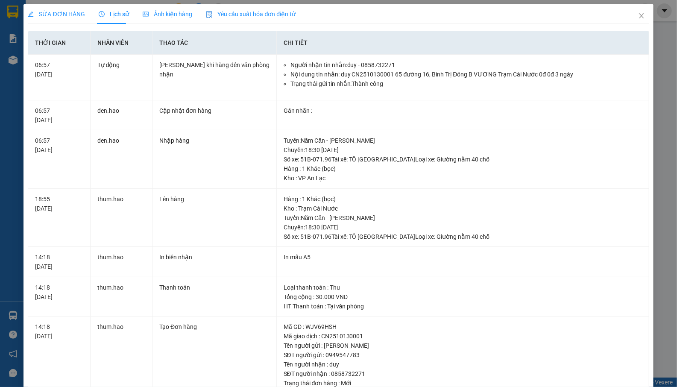
click at [67, 11] on span "SỬA ĐƠN HÀNG" at bounding box center [56, 14] width 57 height 7
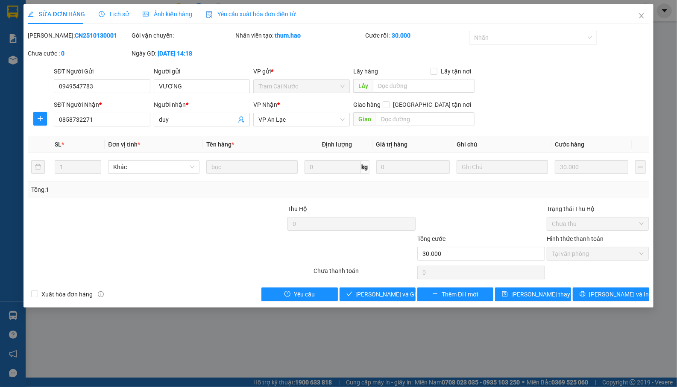
click at [107, 16] on span "Lịch sử" at bounding box center [114, 14] width 30 height 7
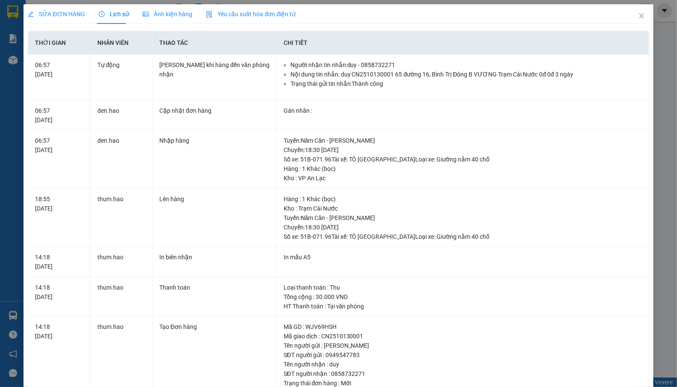
click at [66, 9] on div "SỬA ĐƠN HÀNG" at bounding box center [56, 13] width 57 height 9
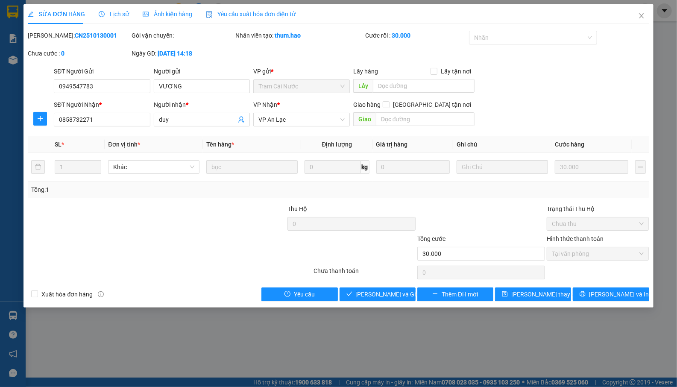
click at [158, 11] on span "Ảnh kiện hàng" at bounding box center [168, 14] width 50 height 7
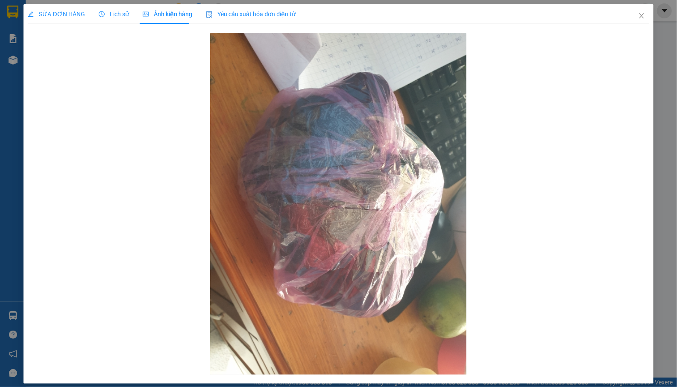
click at [125, 16] on span "Lịch sử" at bounding box center [114, 14] width 30 height 7
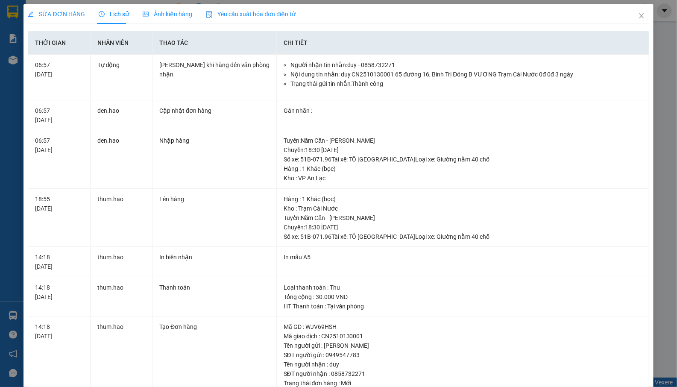
drag, startPoint x: 64, startPoint y: 7, endPoint x: 104, endPoint y: 16, distance: 41.2
click at [64, 8] on div "SỬA ĐƠN HÀNG" at bounding box center [56, 14] width 57 height 20
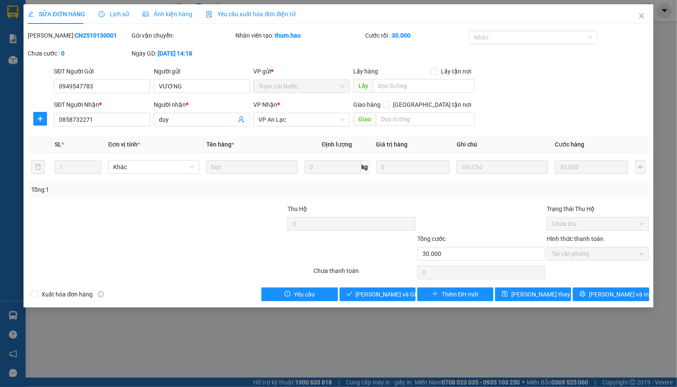
click at [156, 12] on span "Ảnh kiện hàng" at bounding box center [168, 14] width 50 height 7
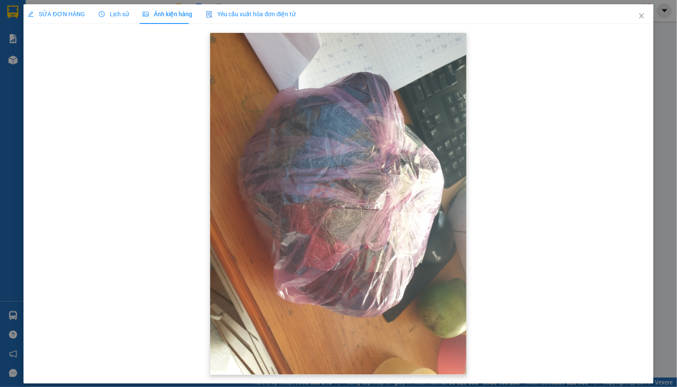
scroll to position [6, 0]
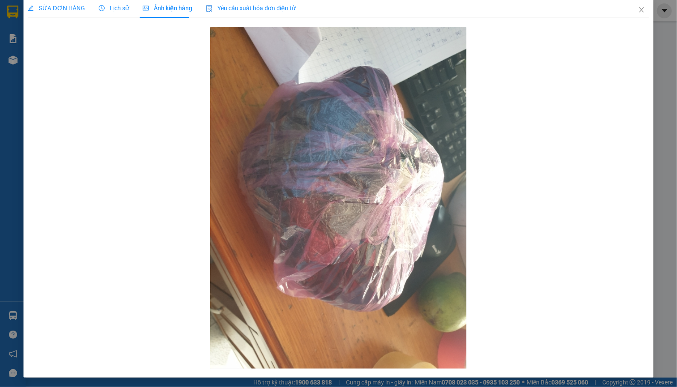
click at [74, 7] on span "SỬA ĐƠN HÀNG" at bounding box center [56, 8] width 57 height 7
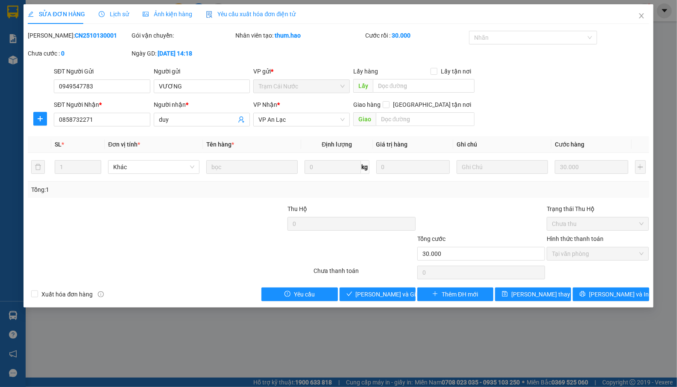
click at [109, 20] on div "Lịch sử" at bounding box center [114, 14] width 30 height 20
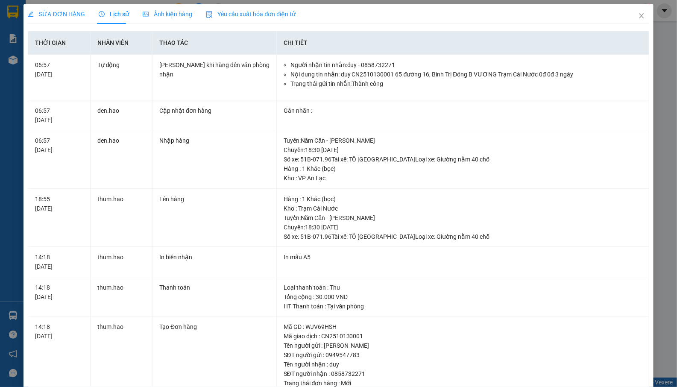
click at [153, 14] on span "Ảnh kiện hàng" at bounding box center [168, 14] width 50 height 7
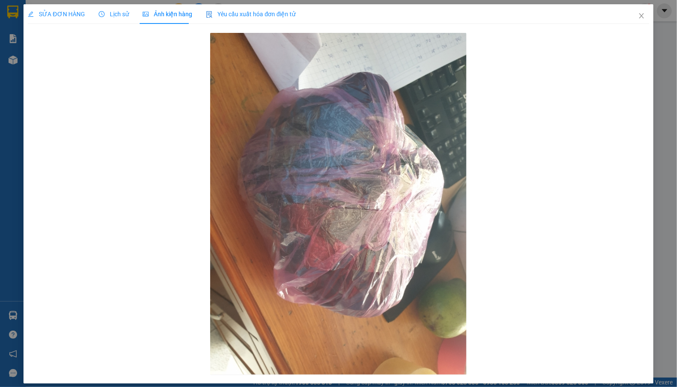
click at [65, 19] on div "SỬA ĐƠN HÀNG" at bounding box center [56, 14] width 57 height 20
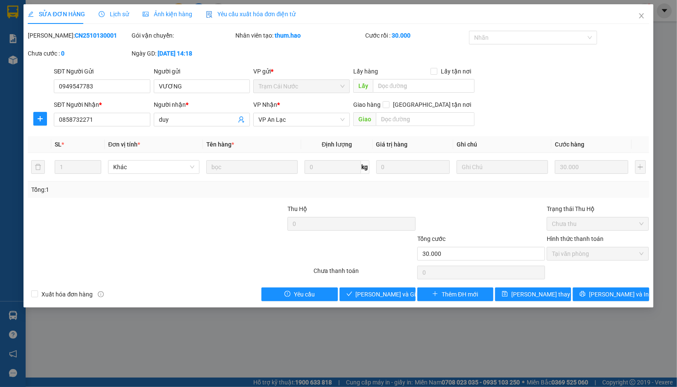
click at [170, 18] on span "Ảnh kiện hàng" at bounding box center [168, 14] width 50 height 7
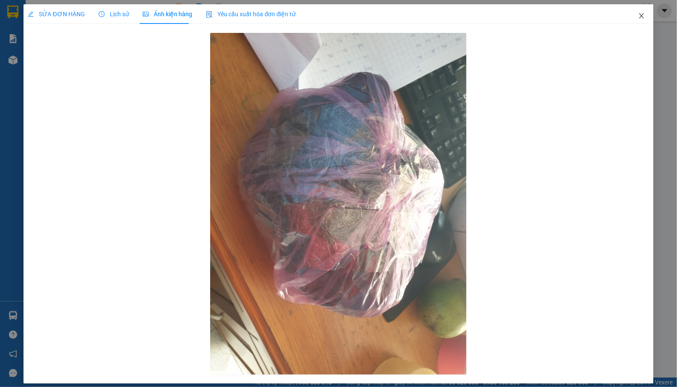
click at [630, 10] on span "Close" at bounding box center [642, 16] width 24 height 24
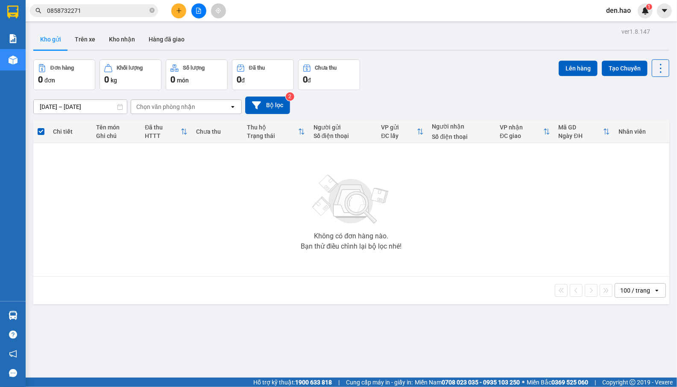
click at [177, 10] on icon "plus" at bounding box center [179, 11] width 6 height 6
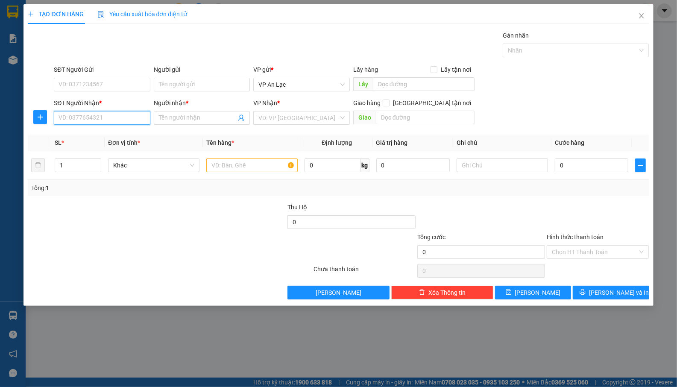
click at [95, 121] on input "SĐT Người Nhận *" at bounding box center [102, 118] width 97 height 14
click at [116, 135] on div "0902800703 - [PERSON_NAME]" at bounding box center [102, 135] width 86 height 9
type input "0902800703"
type input "vương bánh bao"
type input "80.000"
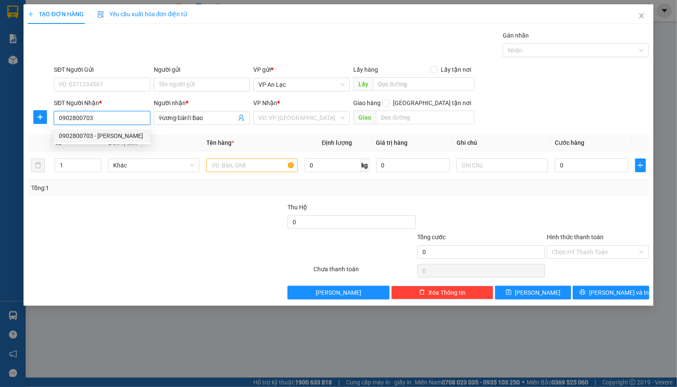
type input "80.000"
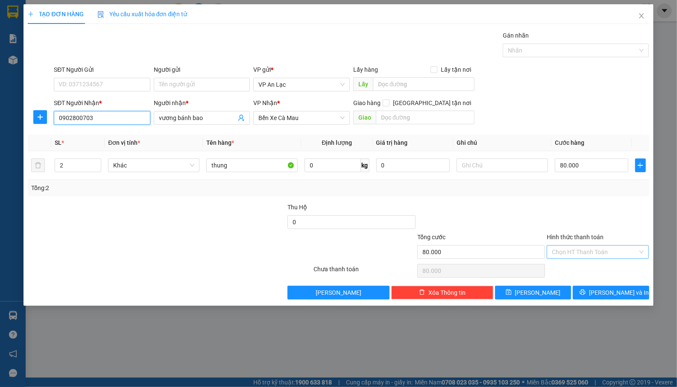
type input "0902800703"
drag, startPoint x: 597, startPoint y: 253, endPoint x: 602, endPoint y: 256, distance: 5.4
click at [599, 254] on input "Hình thức thanh toán" at bounding box center [595, 252] width 86 height 13
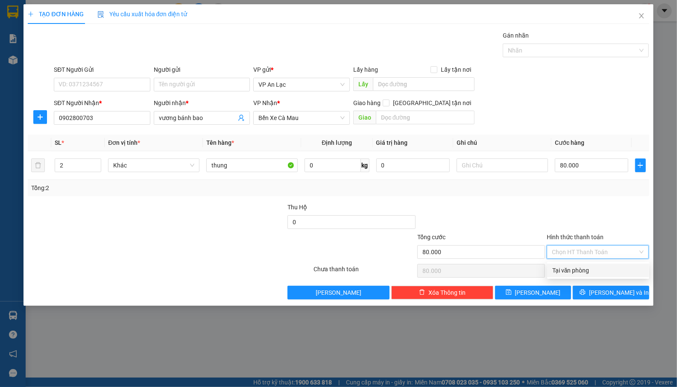
click at [590, 270] on div "Tại văn phòng" at bounding box center [599, 270] width 92 height 9
type input "0"
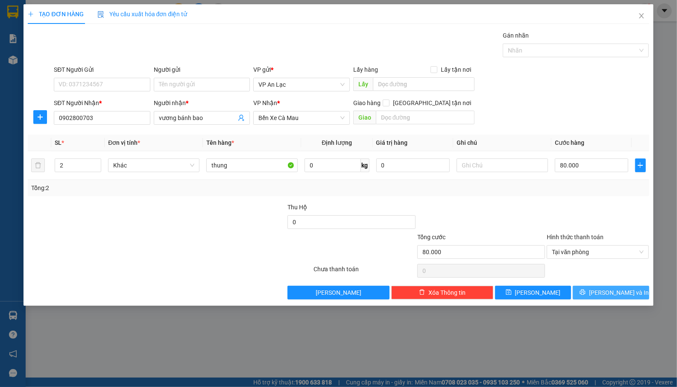
click at [590, 293] on button "[PERSON_NAME] và In" at bounding box center [611, 293] width 76 height 14
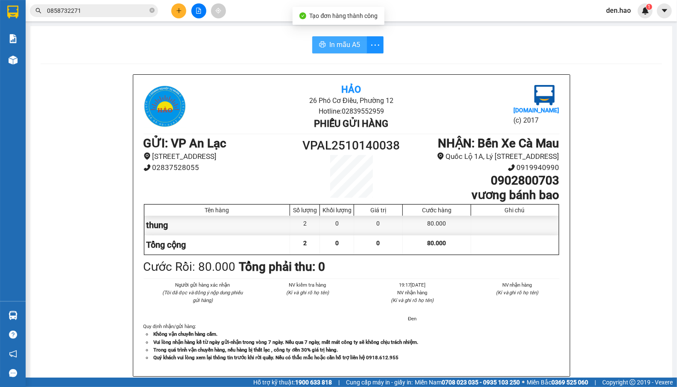
drag, startPoint x: 332, startPoint y: 49, endPoint x: 352, endPoint y: 61, distance: 23.4
click at [332, 48] on span "In mẫu A5" at bounding box center [344, 44] width 31 height 11
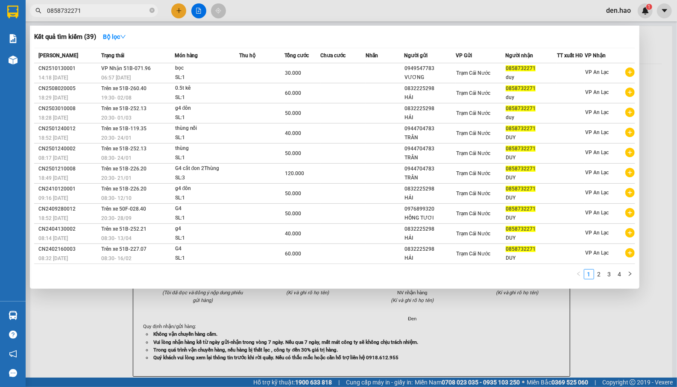
click at [115, 15] on input "0858732271" at bounding box center [97, 10] width 101 height 9
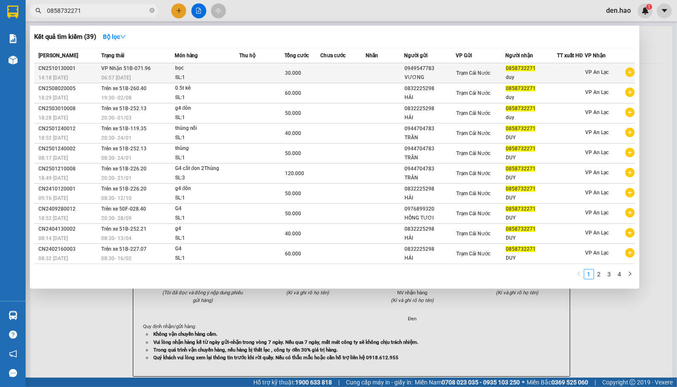
click at [247, 74] on td at bounding box center [262, 73] width 45 height 20
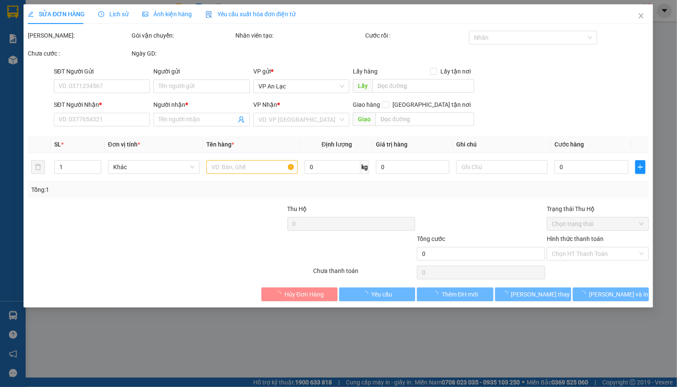
type input "0949547783"
type input "VƯƠNG"
type input "0858732271"
type input "duy"
type input "30.000"
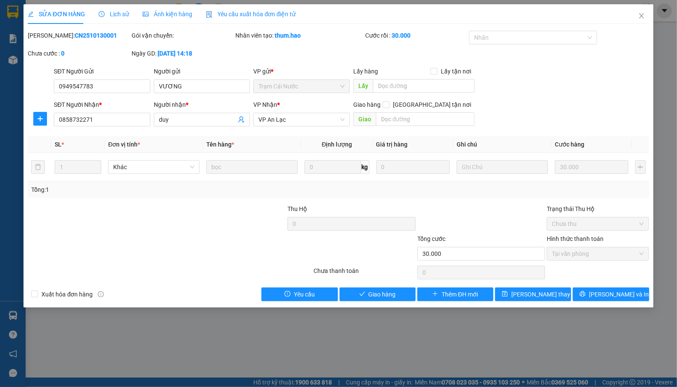
click at [169, 21] on div "Ảnh kiện hàng" at bounding box center [168, 14] width 50 height 20
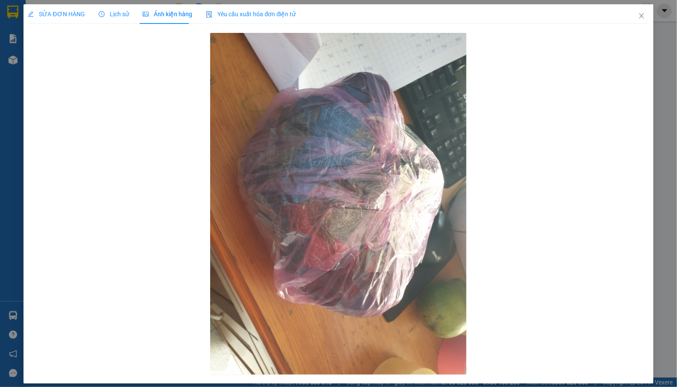
click at [36, 9] on div "SỬA ĐƠN HÀNG" at bounding box center [56, 14] width 57 height 20
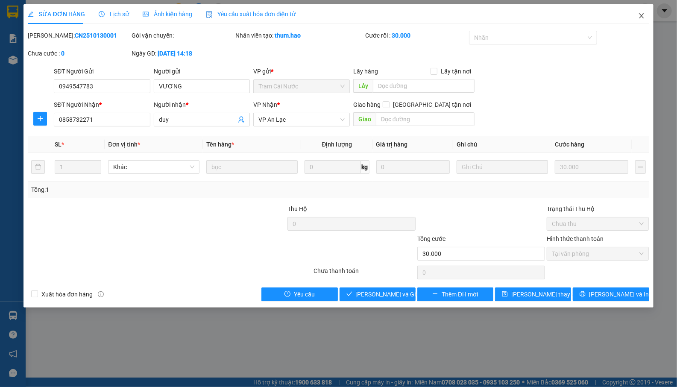
click at [645, 12] on span "Close" at bounding box center [642, 16] width 24 height 24
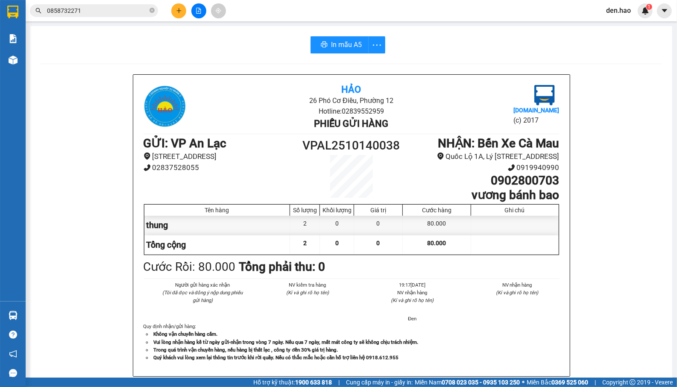
click at [176, 8] on icon "plus" at bounding box center [179, 11] width 6 height 6
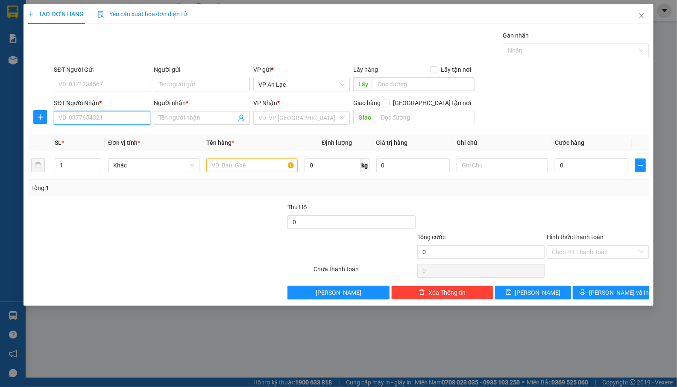
click at [118, 115] on input "SĐT Người Nhận *" at bounding box center [102, 118] width 97 height 14
type input "8"
type input "0938861578"
click at [192, 120] on input "Người nhận *" at bounding box center [198, 117] width 78 height 9
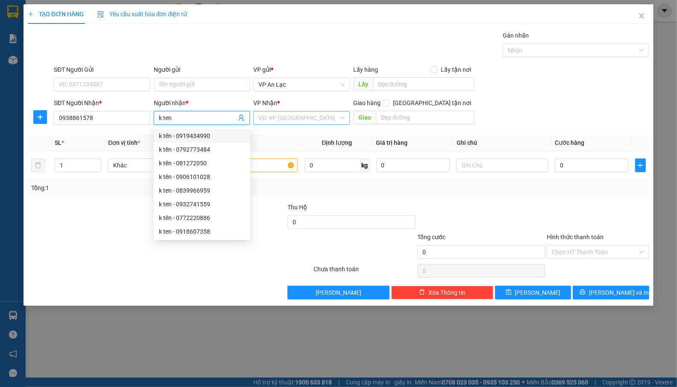
type input "k ten"
click at [308, 120] on input "search" at bounding box center [299, 118] width 80 height 13
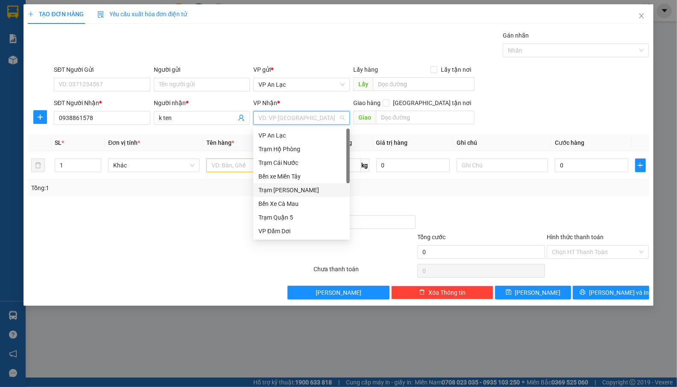
click at [293, 187] on div "Trạm [PERSON_NAME]" at bounding box center [302, 189] width 86 height 9
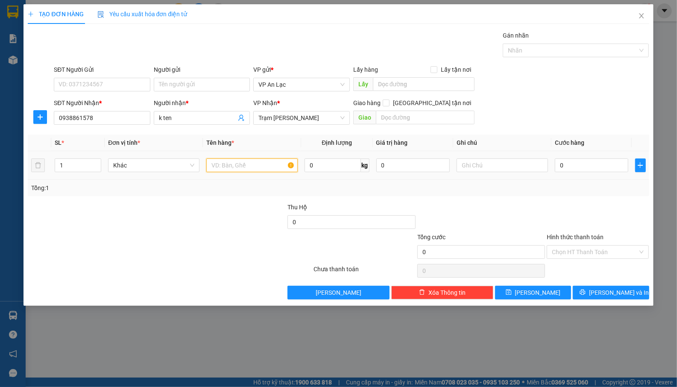
click at [225, 170] on input "text" at bounding box center [251, 166] width 91 height 14
type input "xe may"
drag, startPoint x: 599, startPoint y: 167, endPoint x: 595, endPoint y: 166, distance: 4.3
click at [599, 166] on input "0" at bounding box center [592, 166] width 74 height 14
type input "3"
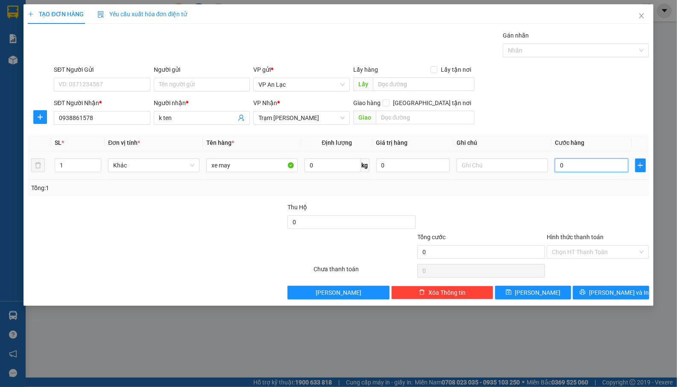
type input "3"
type input "35"
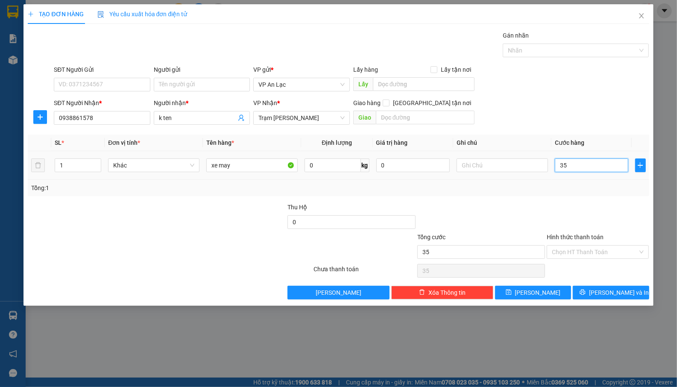
type input "350"
click at [597, 112] on div "SĐT Người Nhận * 0938861578 Người nhận * k ten VP Nhận * Trạm Tắc Vân Giao hàng…" at bounding box center [351, 113] width 599 height 30
type input "350.000"
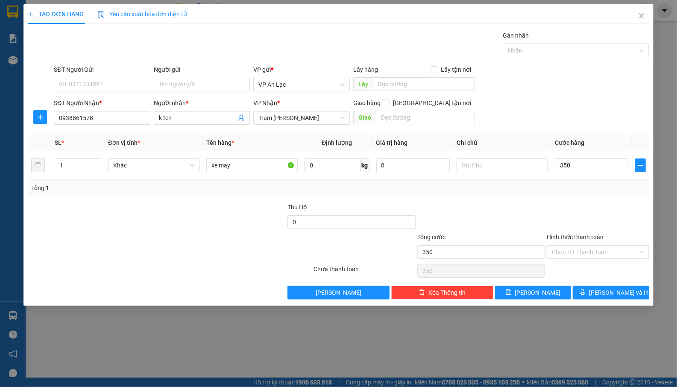
type input "350.000"
click at [592, 291] on button "[PERSON_NAME] và In" at bounding box center [611, 293] width 76 height 14
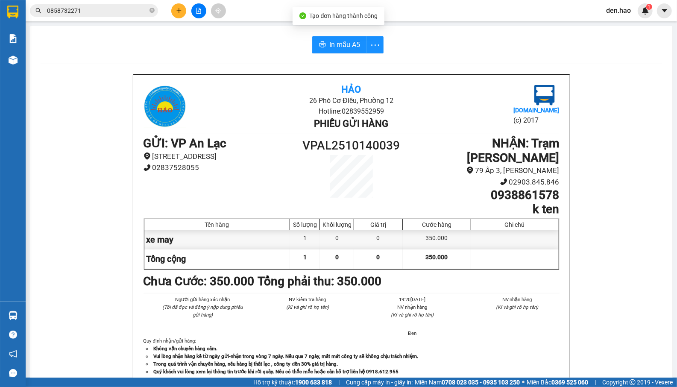
click at [117, 14] on input "0858732271" at bounding box center [97, 10] width 101 height 9
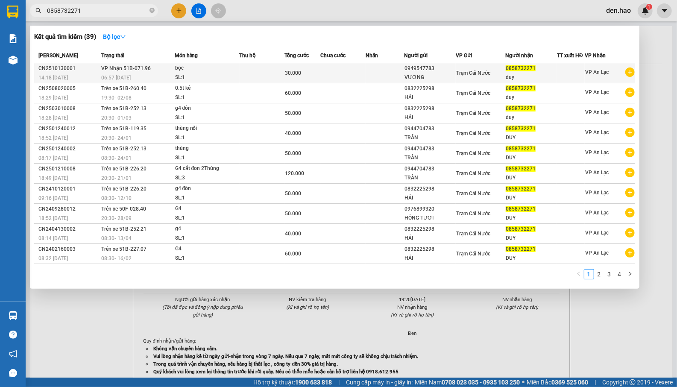
click at [205, 70] on div "bọc" at bounding box center [207, 68] width 64 height 9
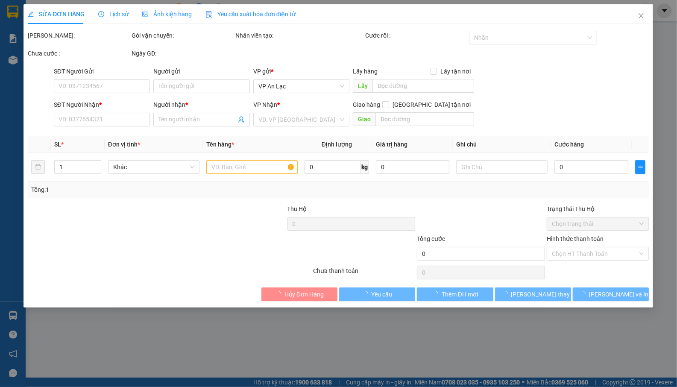
type input "0949547783"
type input "VƯƠNG"
type input "0858732271"
type input "duy"
type input "30.000"
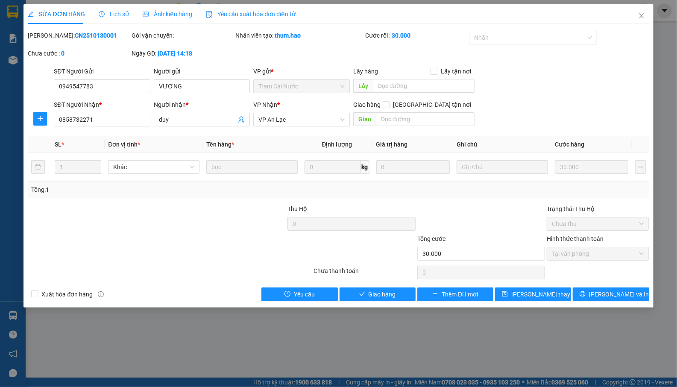
click at [180, 19] on div "Ảnh kiện hàng" at bounding box center [168, 14] width 50 height 20
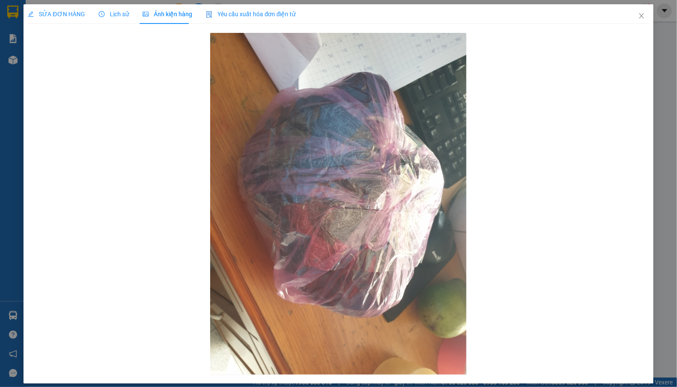
drag, startPoint x: 60, startPoint y: 9, endPoint x: 67, endPoint y: 10, distance: 7.0
click at [62, 10] on div "SỬA ĐƠN HÀNG" at bounding box center [56, 14] width 57 height 20
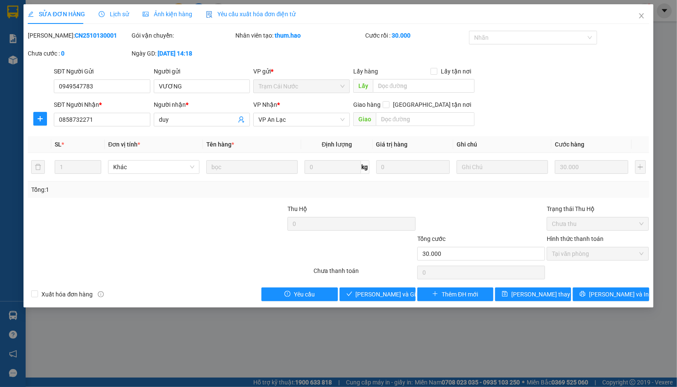
click at [112, 6] on div "Lịch sử" at bounding box center [114, 14] width 30 height 20
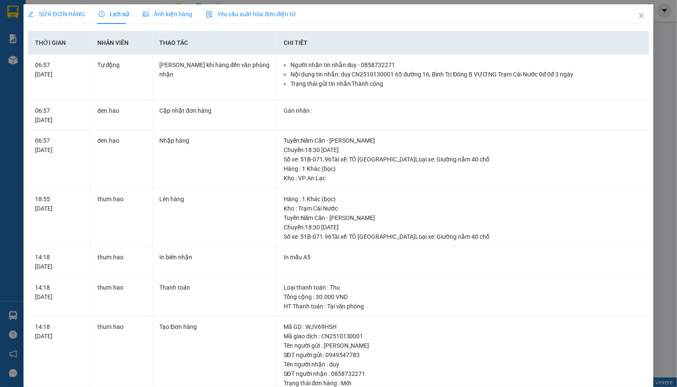
click at [79, 11] on span "SỬA ĐƠN HÀNG" at bounding box center [56, 14] width 57 height 7
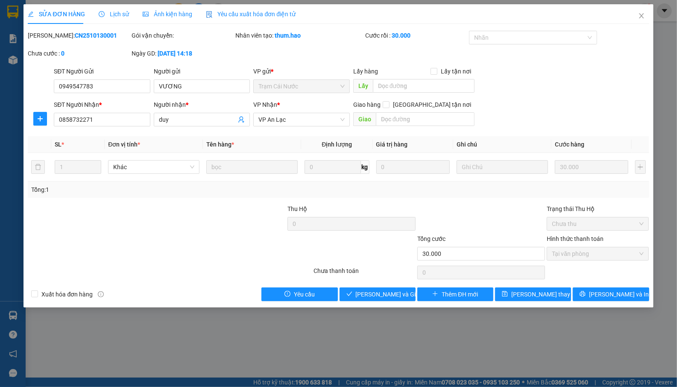
click at [126, 12] on span "Lịch sử" at bounding box center [114, 14] width 30 height 7
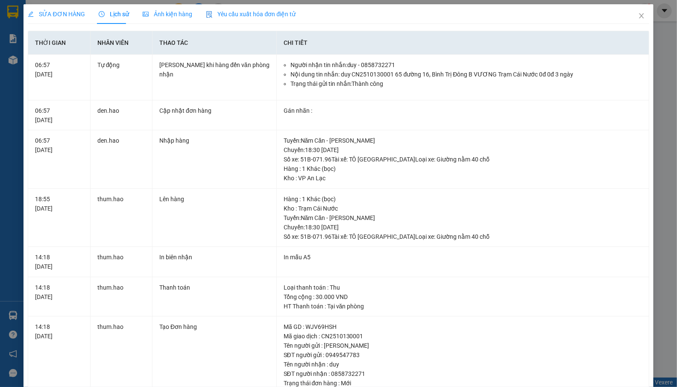
click at [65, 6] on div "SỬA ĐƠN HÀNG" at bounding box center [56, 14] width 57 height 20
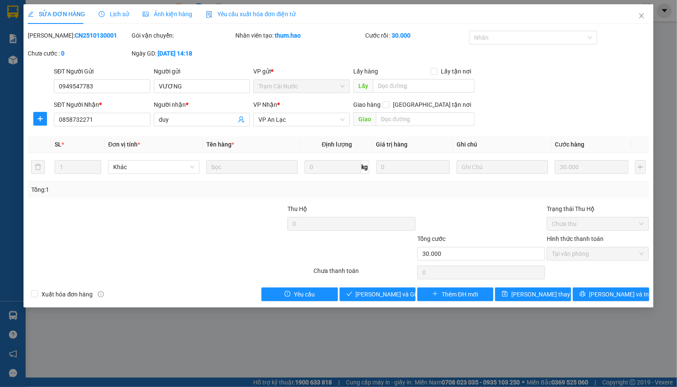
click at [173, 16] on span "Ảnh kiện hàng" at bounding box center [168, 14] width 50 height 7
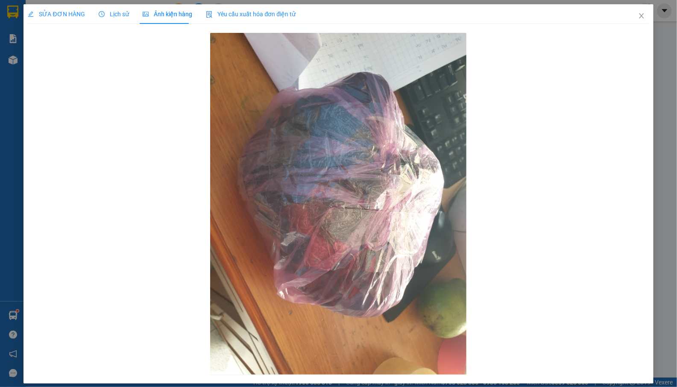
click at [60, 6] on div "SỬA ĐƠN HÀNG" at bounding box center [56, 14] width 57 height 20
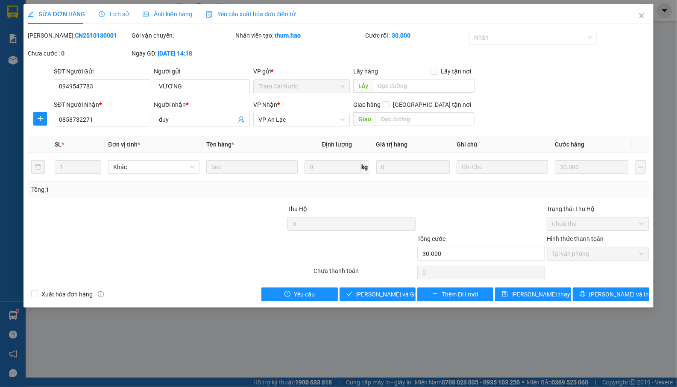
click at [168, 15] on span "Ảnh kiện hàng" at bounding box center [168, 14] width 50 height 7
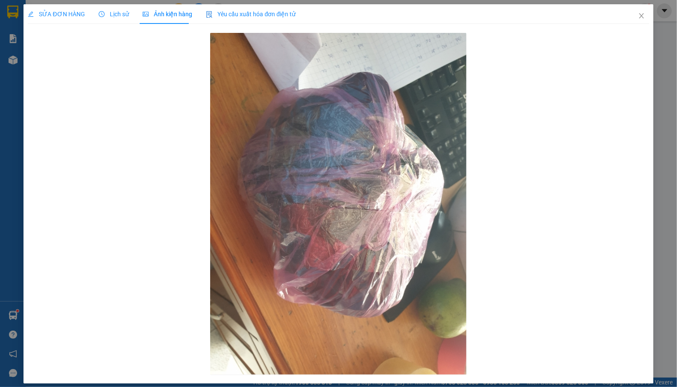
click at [120, 8] on div "Lịch sử" at bounding box center [114, 14] width 30 height 20
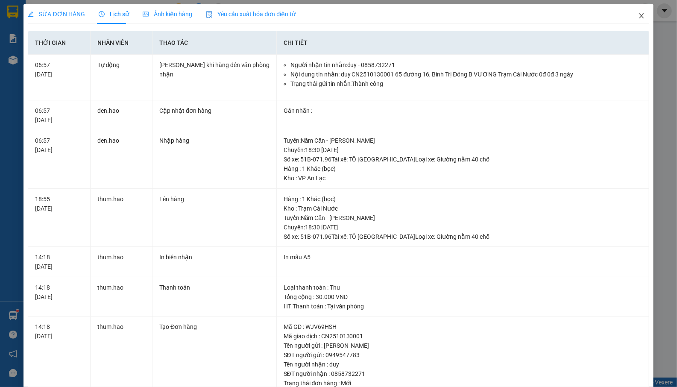
click at [630, 10] on span "Close" at bounding box center [642, 16] width 24 height 24
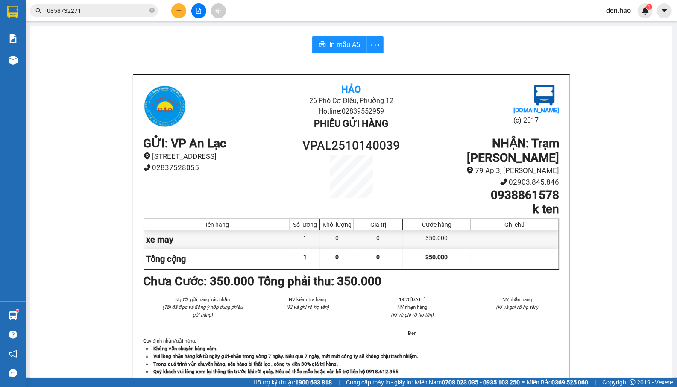
click at [152, 9] on icon "close-circle" at bounding box center [152, 10] width 5 height 5
click at [172, 12] on div at bounding box center [199, 10] width 64 height 15
click at [183, 12] on button at bounding box center [178, 10] width 15 height 15
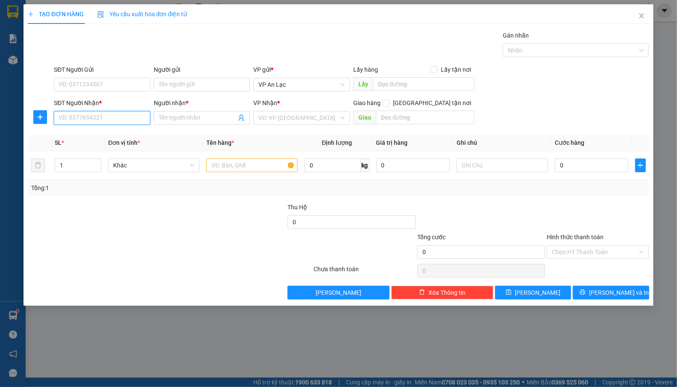
click at [97, 122] on input "SĐT Người Nhận *" at bounding box center [102, 118] width 97 height 14
click at [108, 139] on div "0948040514 - my" at bounding box center [102, 135] width 86 height 9
type input "0948040514"
type input "my"
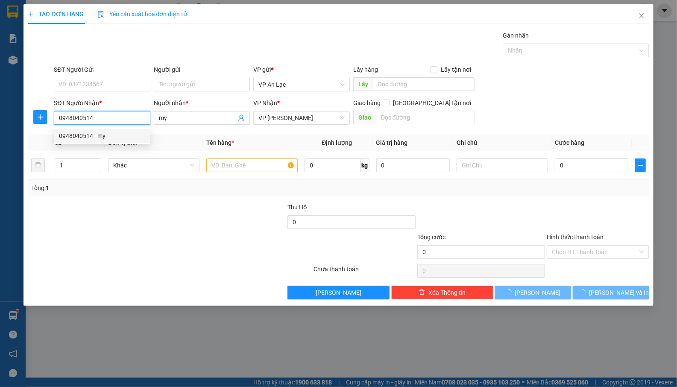
type input "40.000"
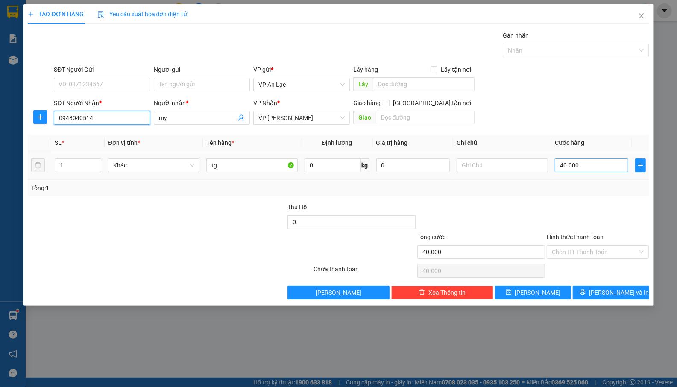
type input "0948040514"
click at [591, 163] on input "40.000" at bounding box center [592, 166] width 74 height 14
type input "0"
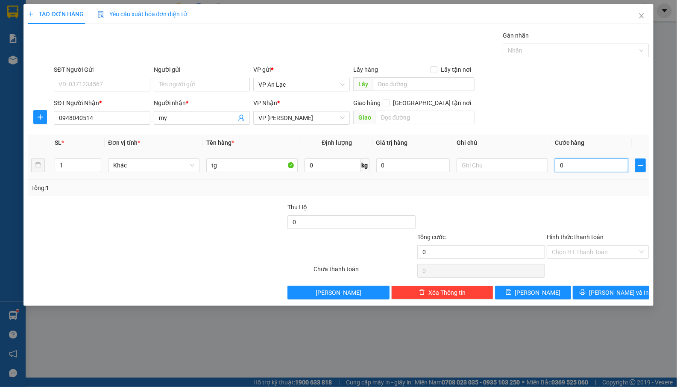
type input "3"
type input "03"
type input "30"
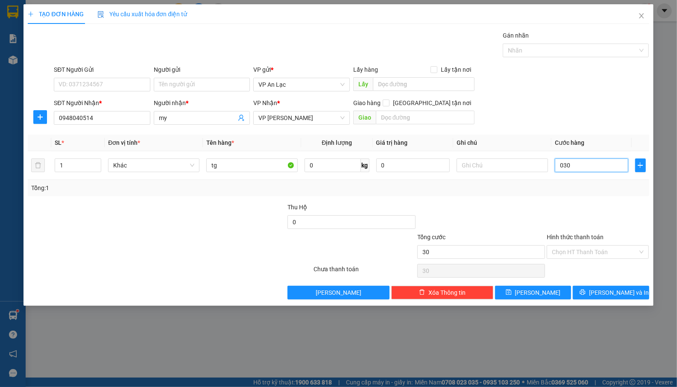
type input "030"
type input "30.000"
click at [570, 121] on div "SĐT Người Nhận * 0948040514 Người nhận * my VP Nhận * VP Gành Hào Giao hàng Gia…" at bounding box center [351, 113] width 599 height 30
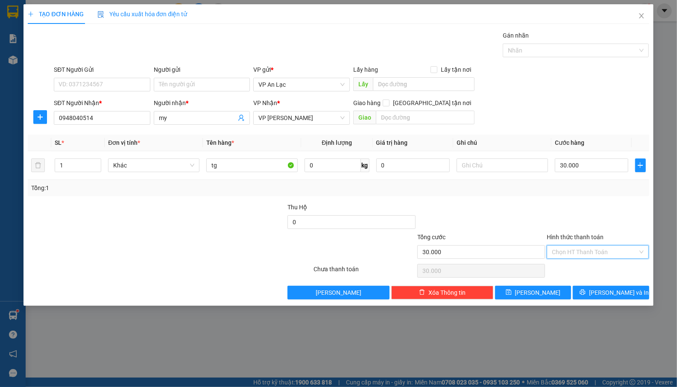
click at [580, 252] on input "Hình thức thanh toán" at bounding box center [595, 252] width 86 height 13
click at [581, 266] on div "Tại văn phòng" at bounding box center [599, 270] width 92 height 9
type input "0"
click at [496, 170] on input "text" at bounding box center [502, 166] width 91 height 14
click at [587, 255] on span "Tại văn phòng" at bounding box center [598, 252] width 92 height 13
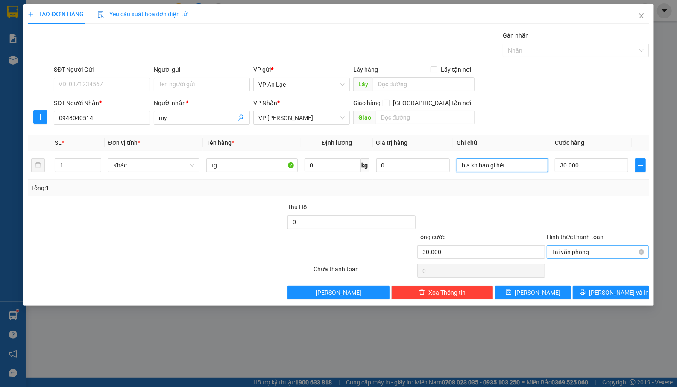
type input "bia kh bao gì hết"
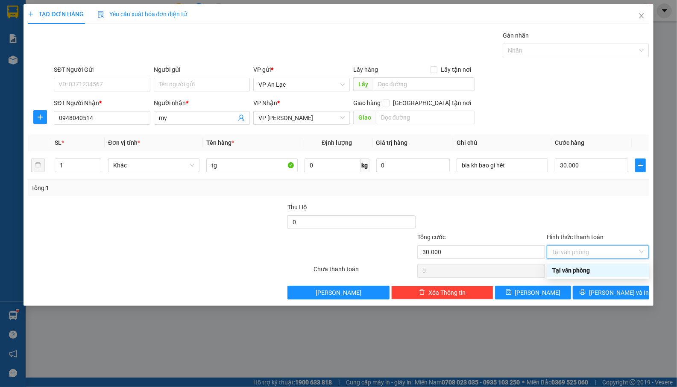
click at [590, 267] on div "Tại văn phòng" at bounding box center [599, 270] width 92 height 9
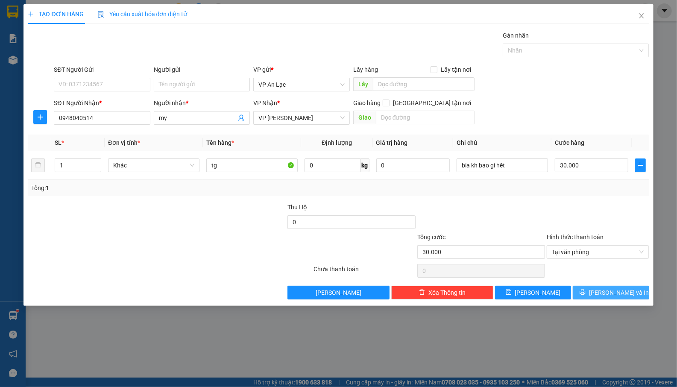
click at [603, 296] on button "[PERSON_NAME] và In" at bounding box center [611, 293] width 76 height 14
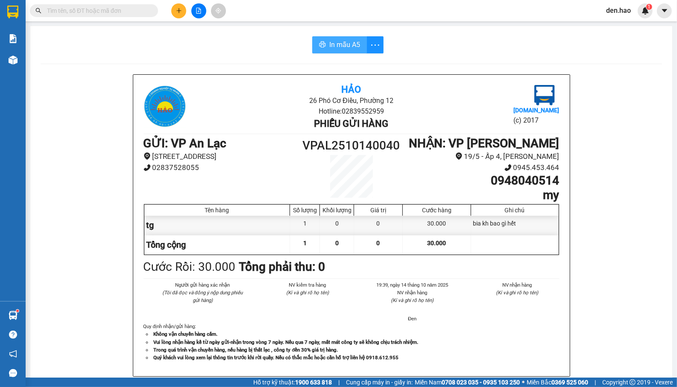
drag, startPoint x: 321, startPoint y: 50, endPoint x: 335, endPoint y: 49, distance: 15.1
click at [322, 50] on button "In mẫu A5" at bounding box center [339, 44] width 55 height 17
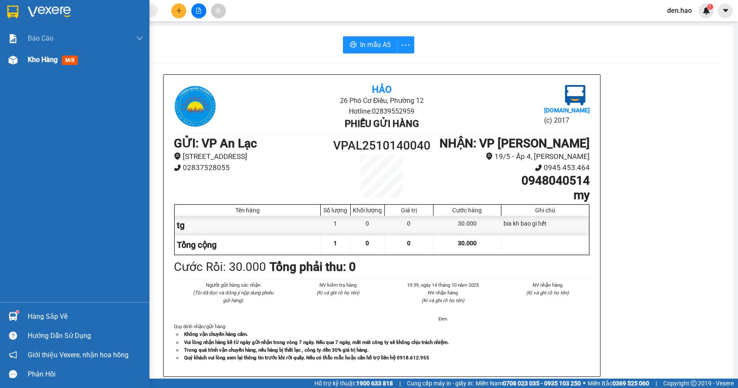
click at [38, 57] on span "Kho hàng" at bounding box center [43, 60] width 30 height 8
click at [39, 57] on span "Kho hàng" at bounding box center [43, 60] width 30 height 8
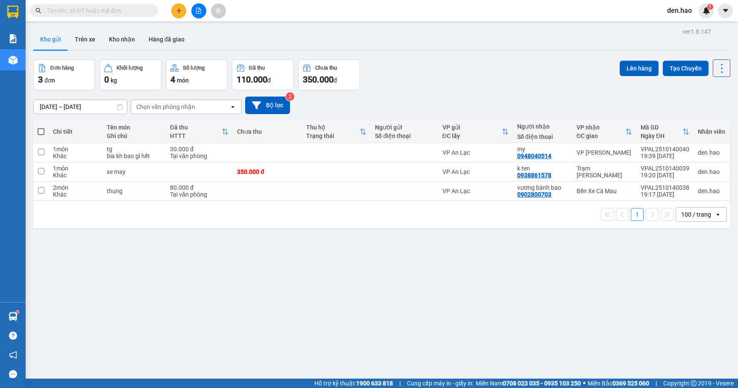
click at [176, 12] on icon "plus" at bounding box center [179, 11] width 6 height 6
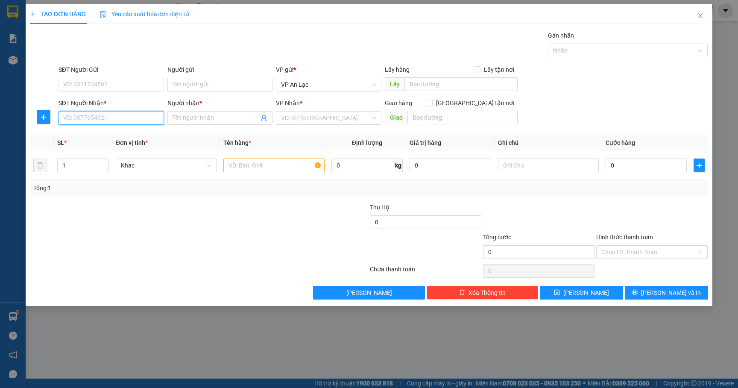
click at [86, 121] on input "SĐT Người Nhận *" at bounding box center [112, 118] width 106 height 14
click at [113, 142] on div "0939923545 - nguyện" at bounding box center [112, 136] width 106 height 14
type input "0939923545"
type input "nguyện"
type input "BỚT 30"
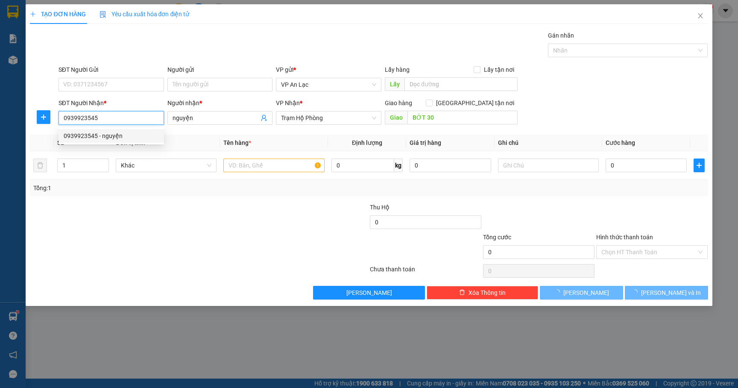
type input "90.000"
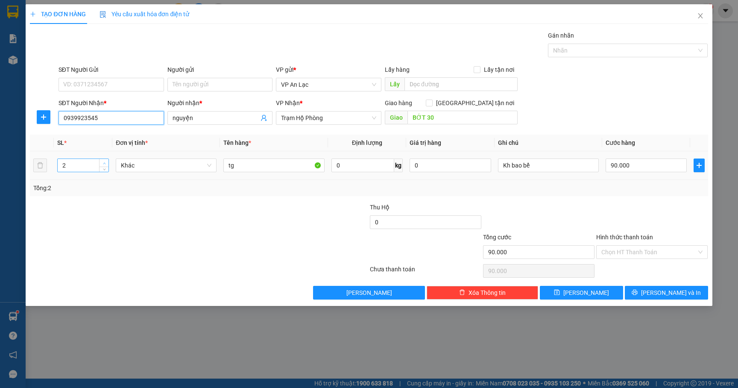
type input "0939923545"
click at [106, 161] on span "up" at bounding box center [104, 163] width 5 height 5
type input "4"
click at [106, 161] on span "up" at bounding box center [104, 163] width 5 height 5
click at [644, 162] on input "90.000" at bounding box center [646, 166] width 81 height 14
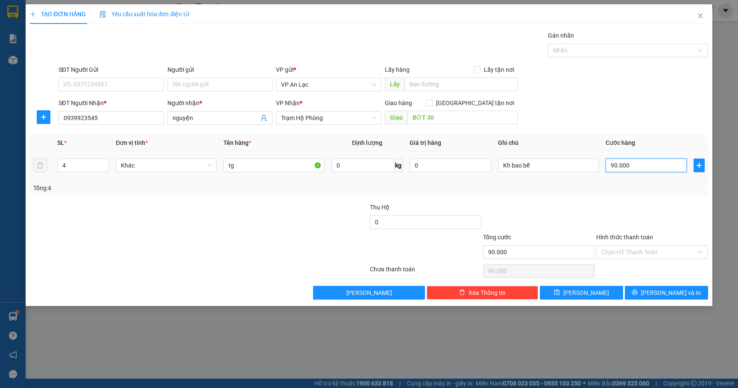
click at [644, 164] on input "90.000" at bounding box center [646, 166] width 81 height 14
type input "9.000"
type input "90.002"
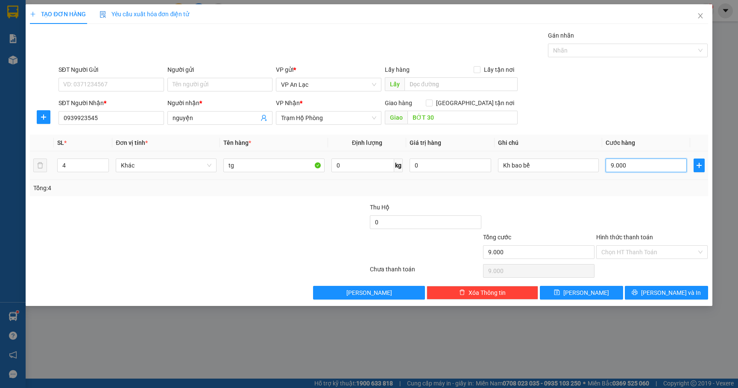
type input "90.002"
type input "900.020"
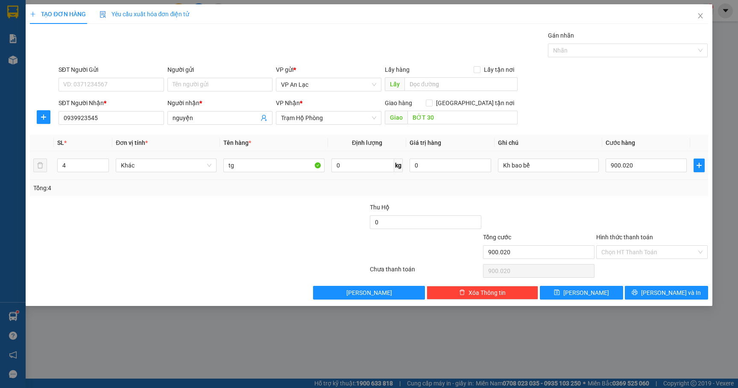
type input "900.000"
click at [644, 175] on td "900.000" at bounding box center [647, 165] width 88 height 29
click at [649, 159] on div "900.000" at bounding box center [646, 165] width 81 height 17
click at [648, 161] on input "900.000" at bounding box center [646, 166] width 81 height 14
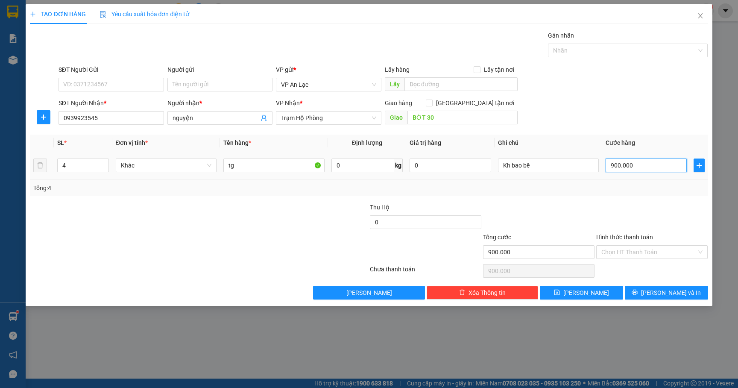
type input "0"
type input "2"
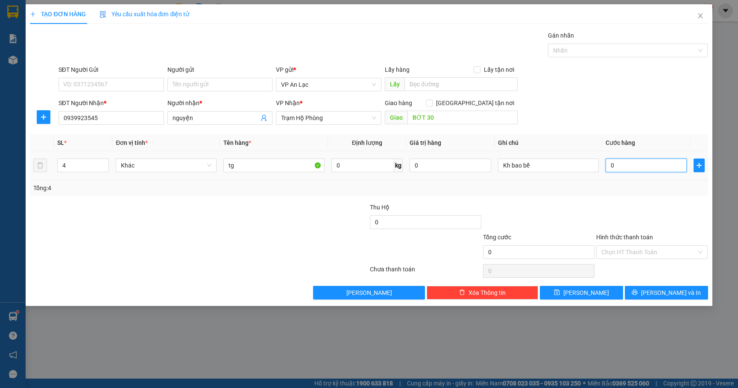
type input "2"
type input "020"
type input "20"
type input "200"
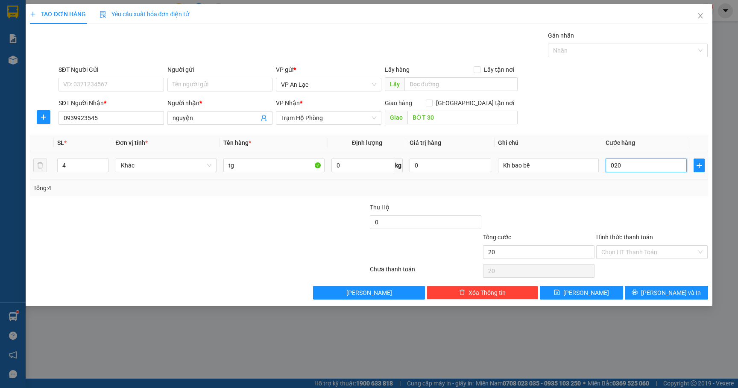
type input "200"
type input "0.200"
type input "200.000"
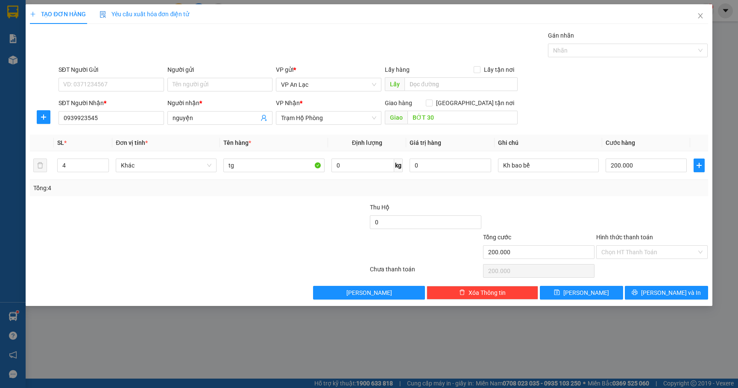
click at [648, 184] on div "Tổng: 4" at bounding box center [368, 187] width 671 height 9
drag, startPoint x: 653, startPoint y: 293, endPoint x: 279, endPoint y: 214, distance: 382.2
click at [274, 218] on div "Transit Pickup Surcharge Ids Transit Deliver Surcharge Ids Transit Deliver Surc…" at bounding box center [369, 165] width 678 height 269
click at [292, 167] on input "tg" at bounding box center [273, 166] width 101 height 14
click at [661, 297] on span "[PERSON_NAME] và In" at bounding box center [671, 292] width 60 height 9
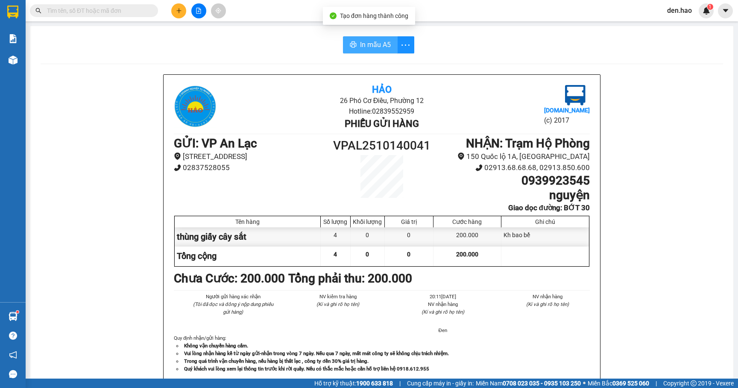
click at [363, 47] on span "In mẫu A5" at bounding box center [375, 44] width 31 height 11
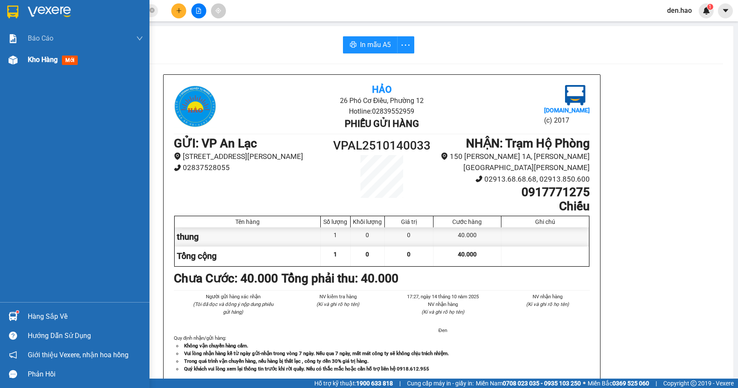
click at [29, 60] on span "Kho hàng" at bounding box center [43, 60] width 30 height 8
click at [155, 13] on span "1845" at bounding box center [94, 10] width 128 height 13
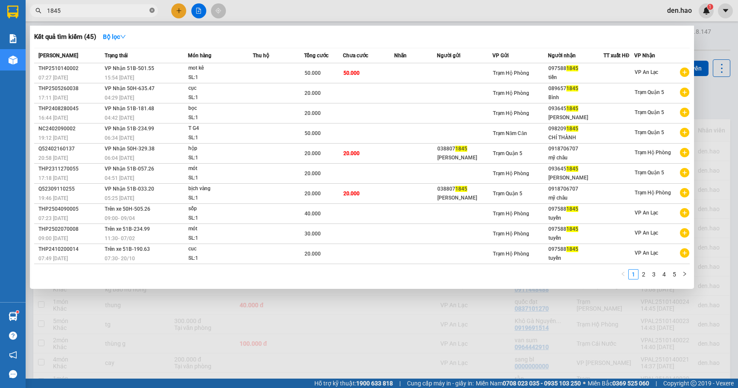
click at [154, 12] on icon "close-circle" at bounding box center [152, 10] width 5 height 5
